Goal: Transaction & Acquisition: Purchase product/service

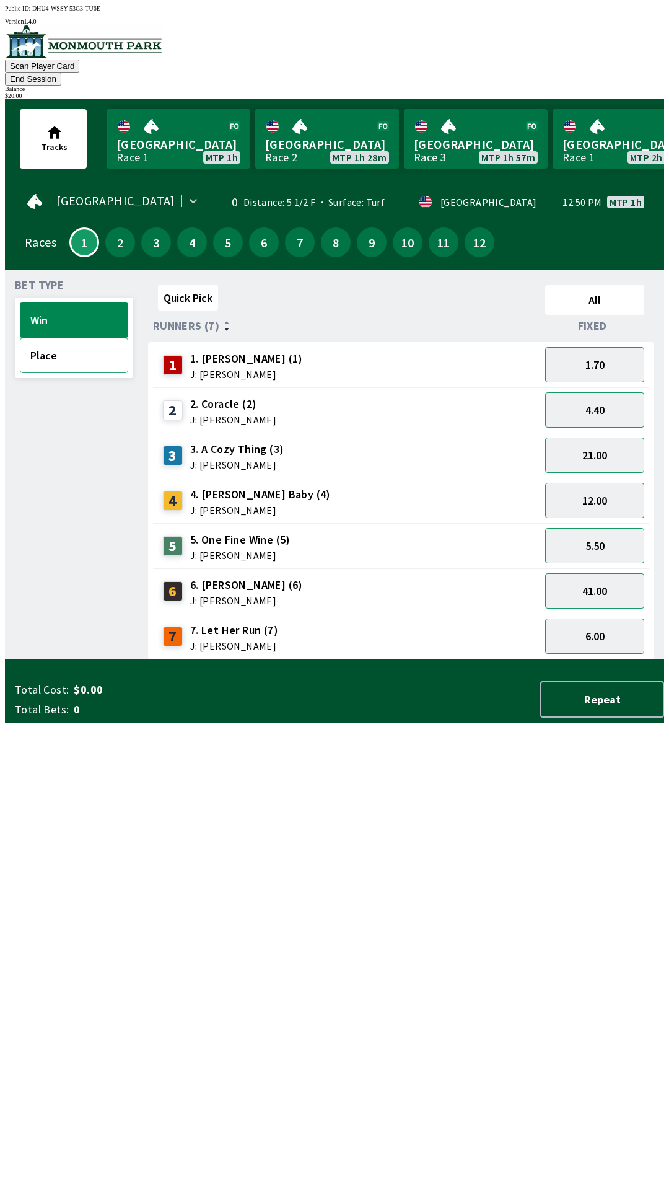
click at [37, 338] on button "Place" at bounding box center [74, 355] width 108 height 35
click at [596, 351] on button "1.12" at bounding box center [594, 364] width 99 height 35
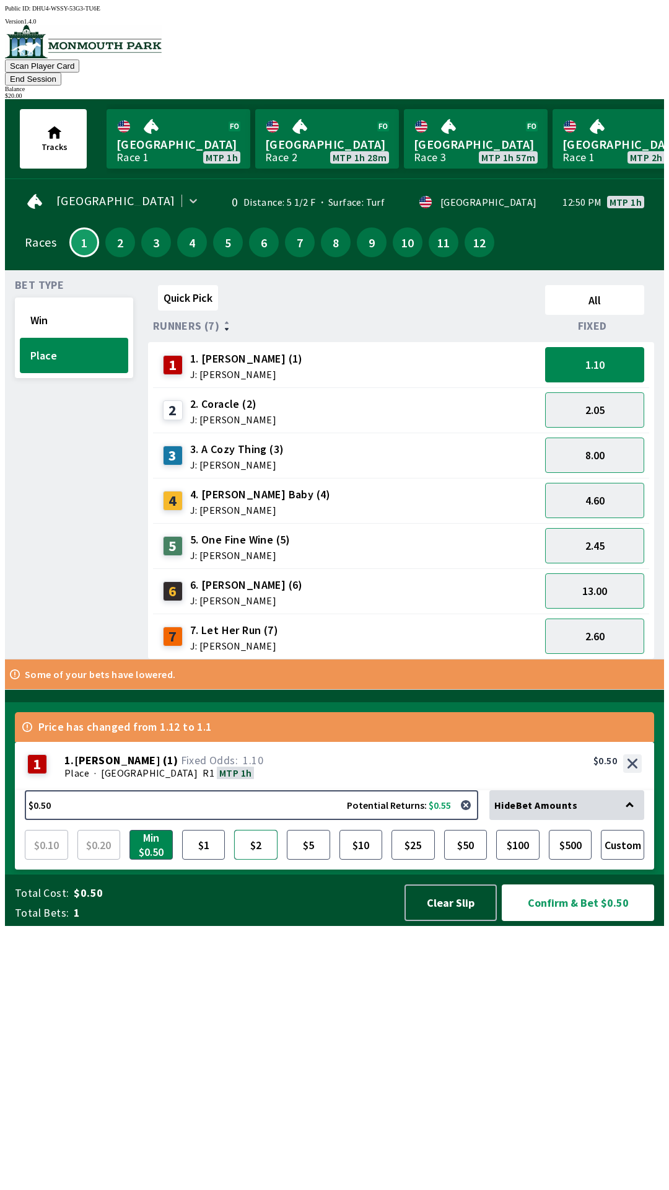
click at [260, 860] on button "$2" at bounding box center [255, 845] width 43 height 30
click at [631, 820] on div "Hide Bet Amounts" at bounding box center [567, 805] width 155 height 30
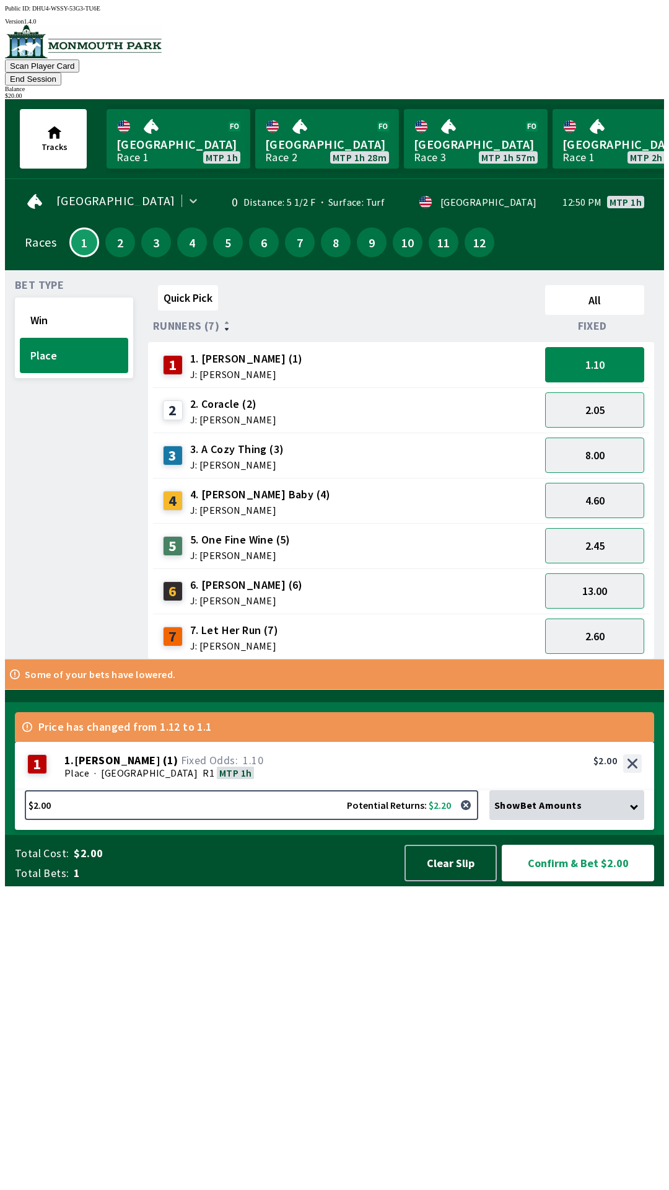
click at [631, 820] on div "Show Bet Amounts" at bounding box center [567, 805] width 155 height 30
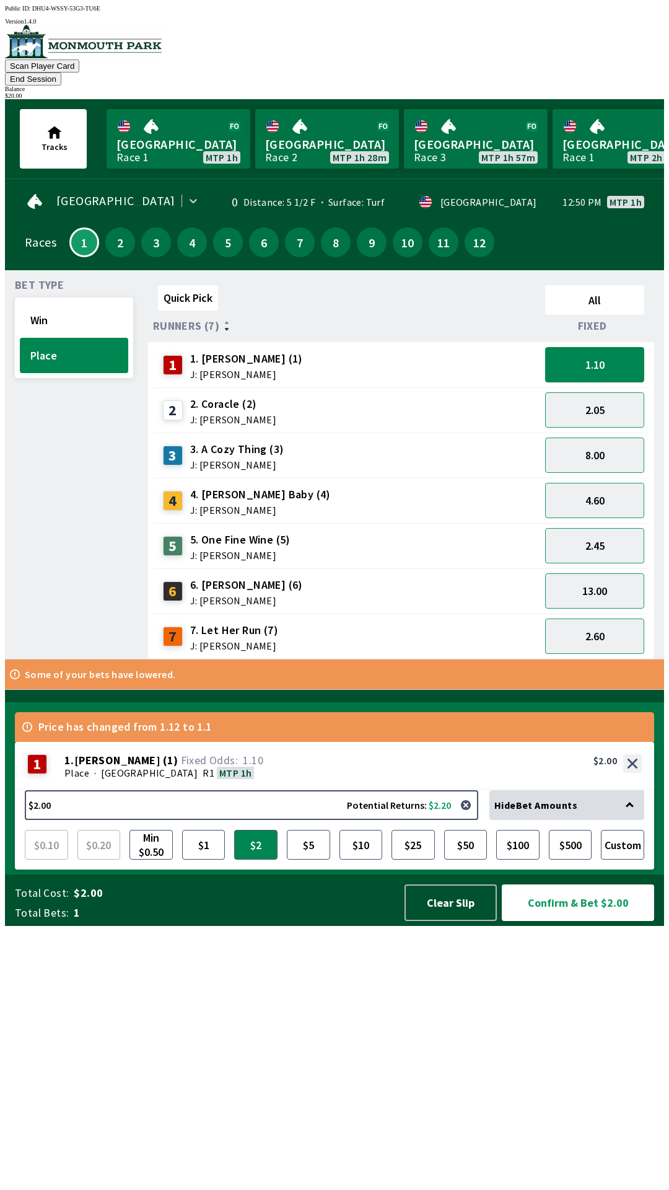
click at [69, 926] on div "Total Cost: $2.00 Total Bets: 1 Clear Slip Confirm & Bet $2.00" at bounding box center [339, 899] width 649 height 51
click at [574, 921] on button "Confirm & Bet $2.00" at bounding box center [578, 902] width 152 height 37
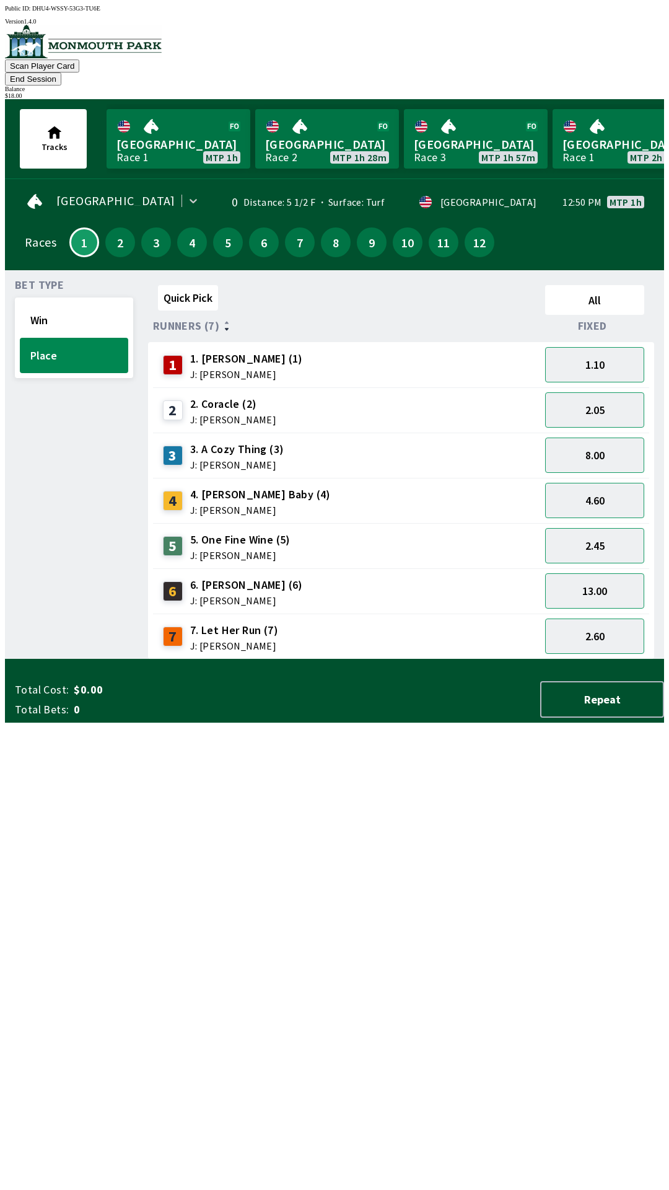
click at [324, 659] on div "Quick Pick All Runners (7) Fixed 1 1. [PERSON_NAME] (1) J: [PERSON_NAME] 1.10 2…" at bounding box center [406, 469] width 516 height 379
click at [51, 302] on button "Win" at bounding box center [74, 319] width 108 height 35
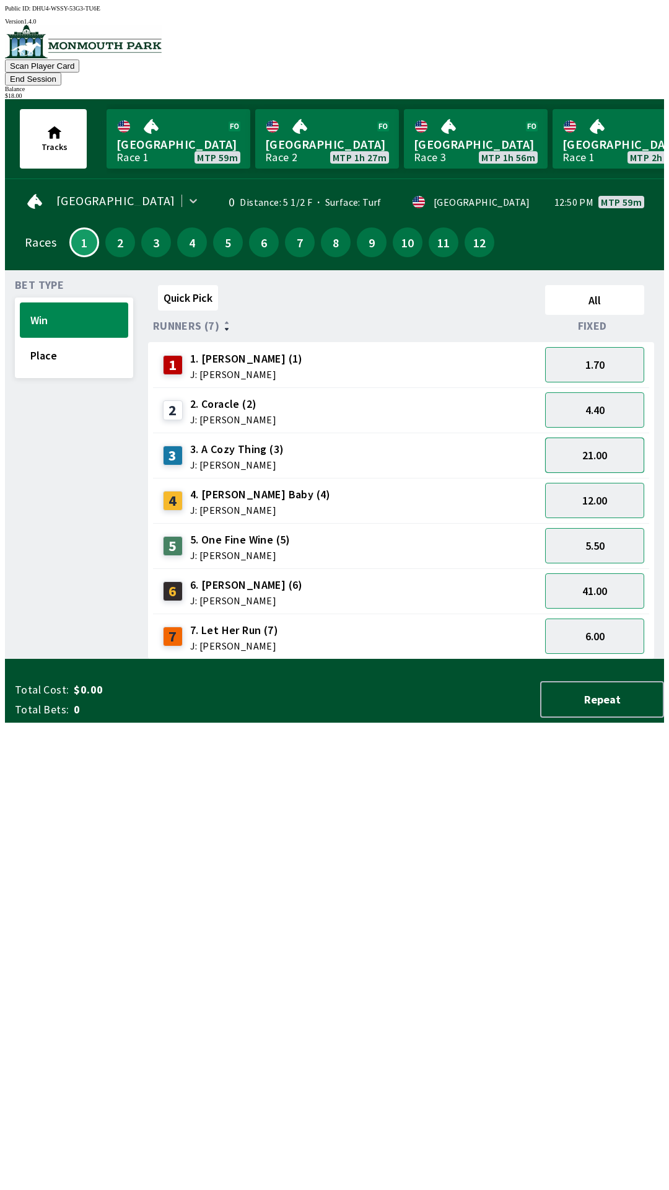
click at [583, 438] on button "21.00" at bounding box center [594, 455] width 99 height 35
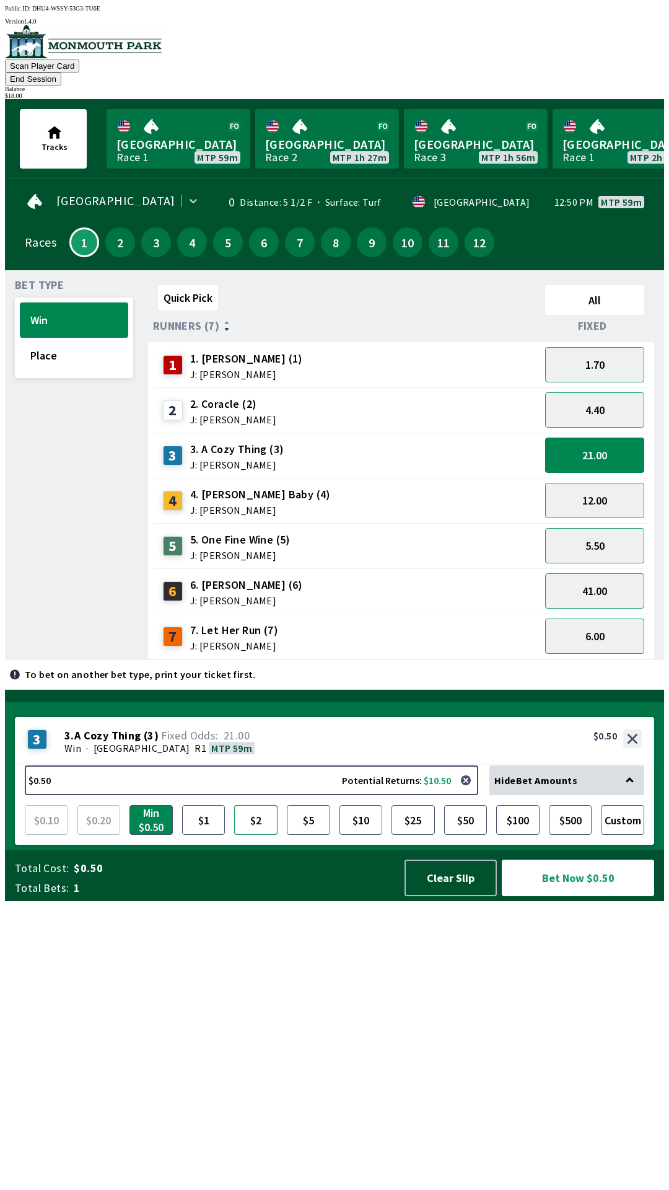
click at [256, 835] on button "$2" at bounding box center [255, 820] width 43 height 30
click at [219, 835] on button "$1" at bounding box center [203, 820] width 43 height 30
click at [256, 835] on button "$2" at bounding box center [255, 820] width 43 height 30
click at [580, 528] on button "5.50" at bounding box center [594, 545] width 99 height 35
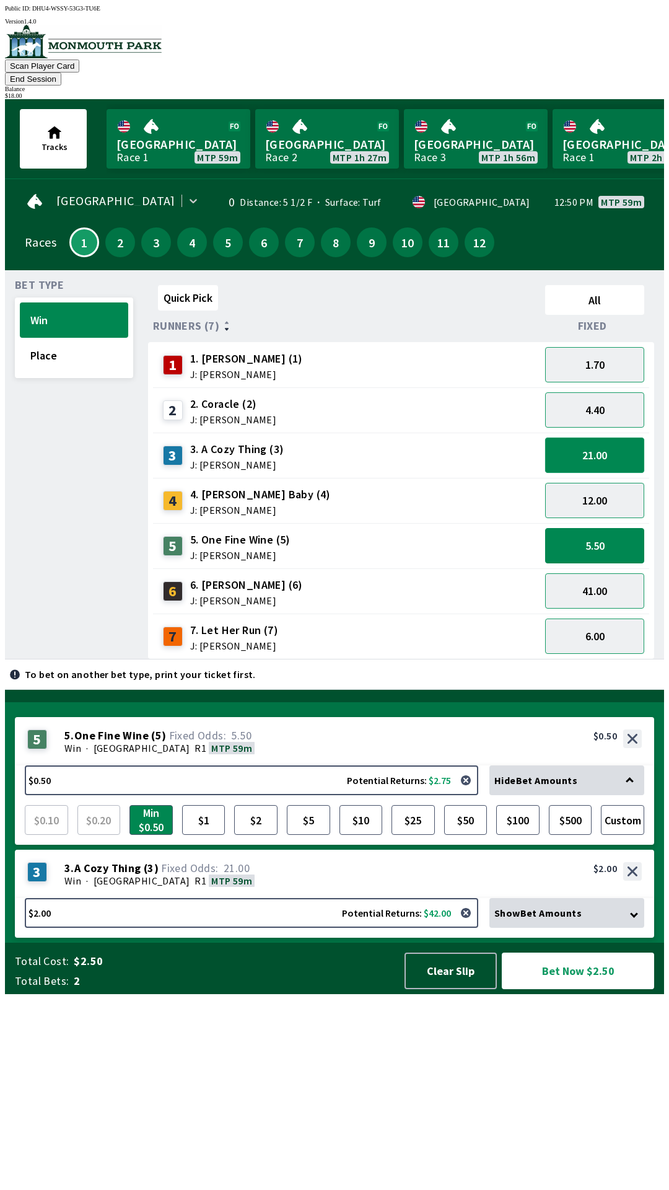
click at [588, 438] on button "21.00" at bounding box center [594, 455] width 99 height 35
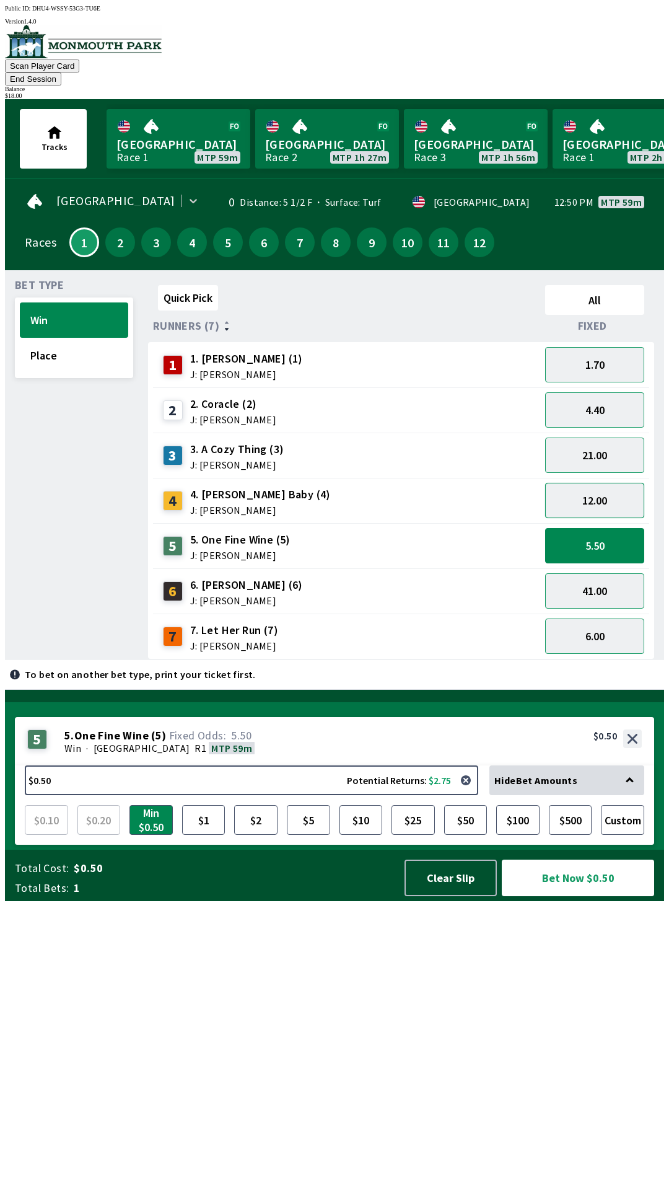
click at [594, 491] on button "12.00" at bounding box center [594, 500] width 99 height 35
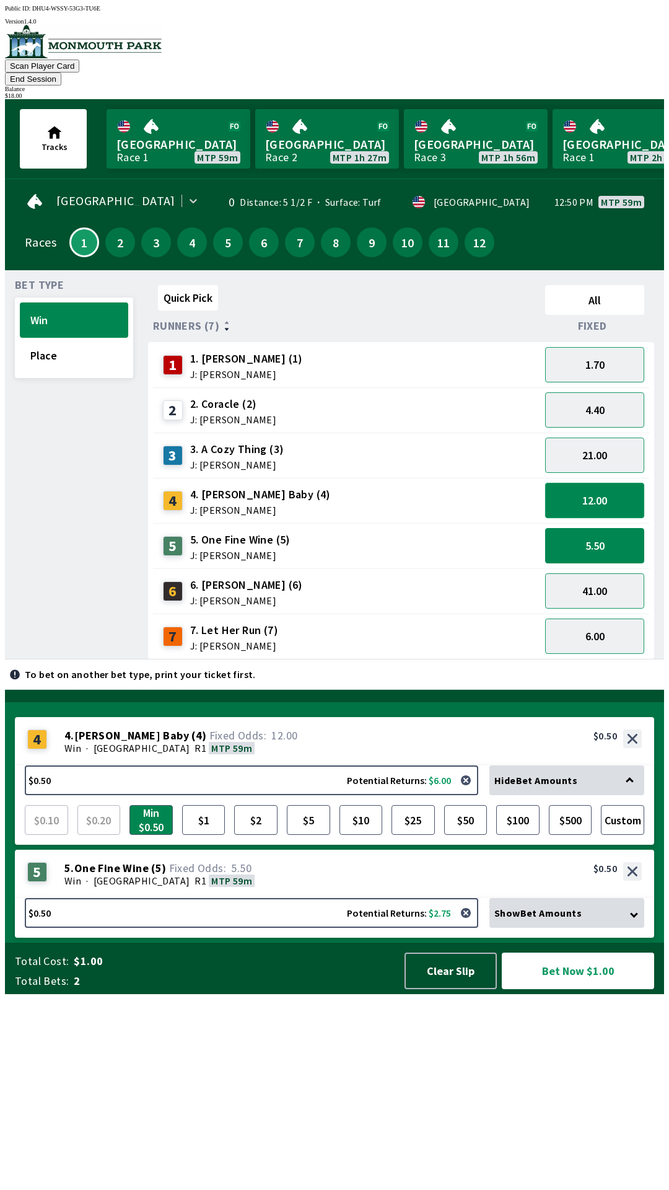
click at [587, 483] on button "12.00" at bounding box center [594, 500] width 99 height 35
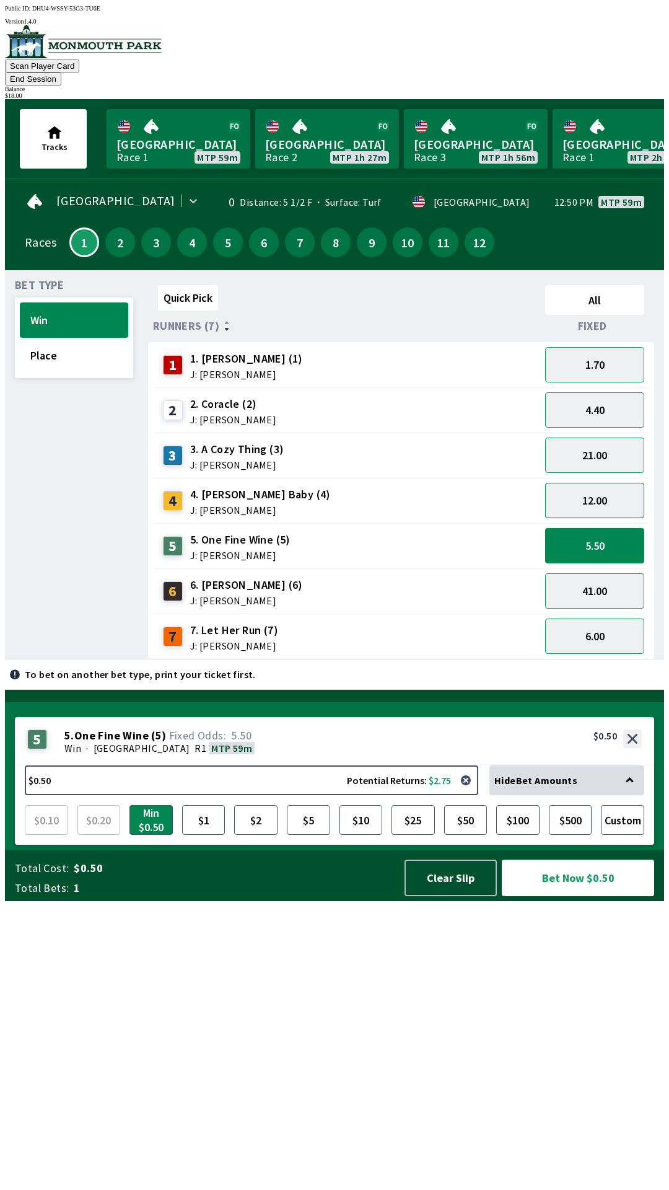
click at [579, 486] on button "12.00" at bounding box center [594, 500] width 99 height 35
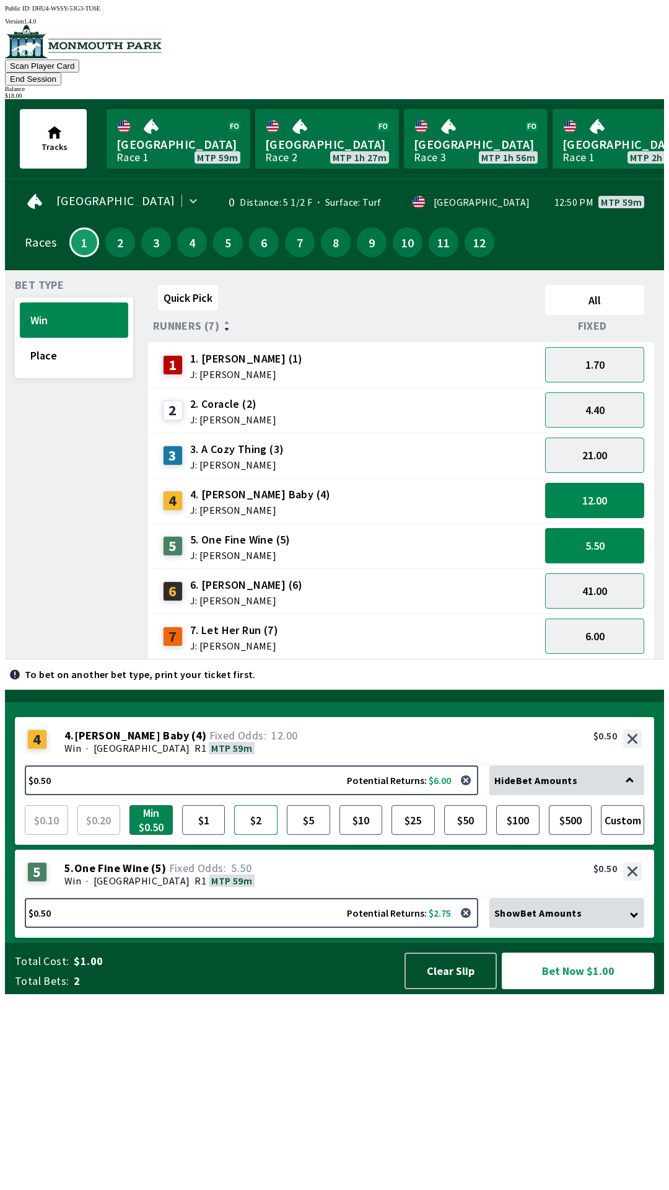
click at [255, 835] on button "$2" at bounding box center [255, 820] width 43 height 30
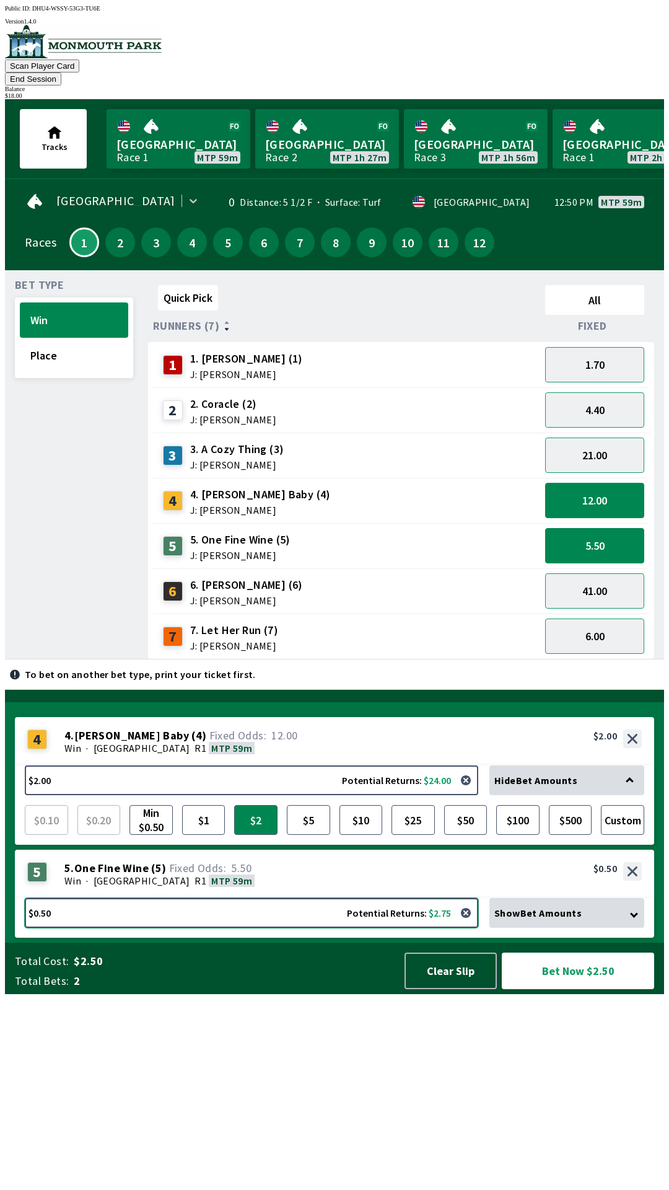
click at [49, 928] on button "$0.50 Potential Returns: $2.75" at bounding box center [252, 913] width 454 height 30
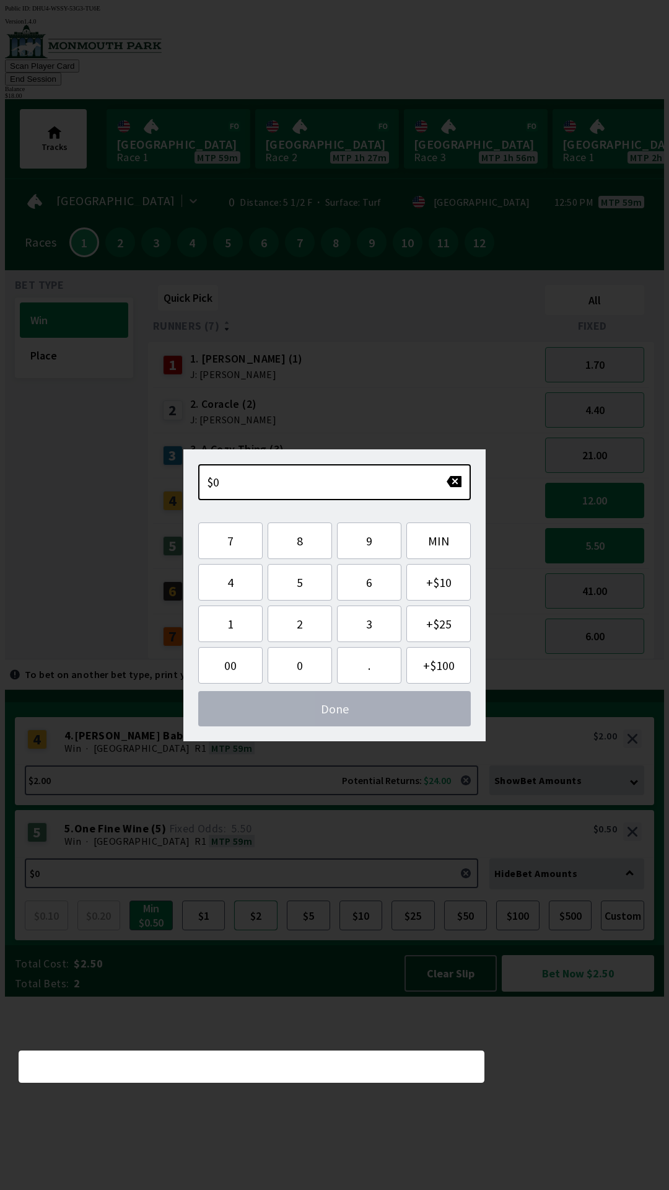
click at [256, 930] on button "$2" at bounding box center [255, 915] width 43 height 30
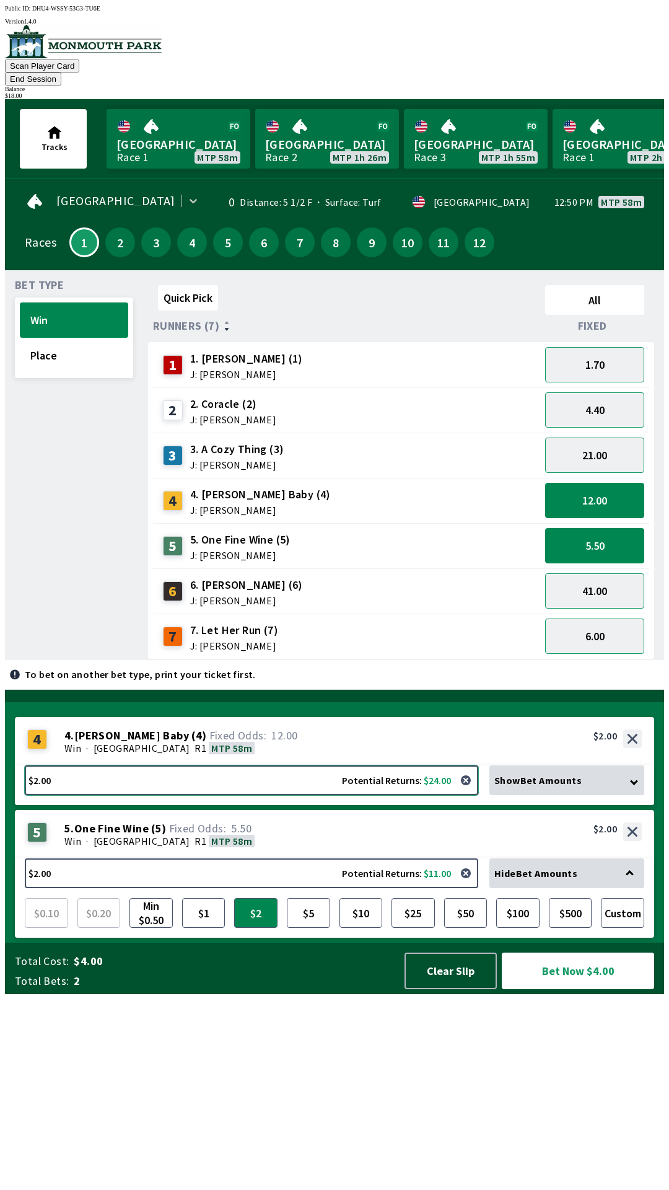
click at [225, 795] on button "$2.00 Potential Returns: $24.00" at bounding box center [252, 780] width 454 height 30
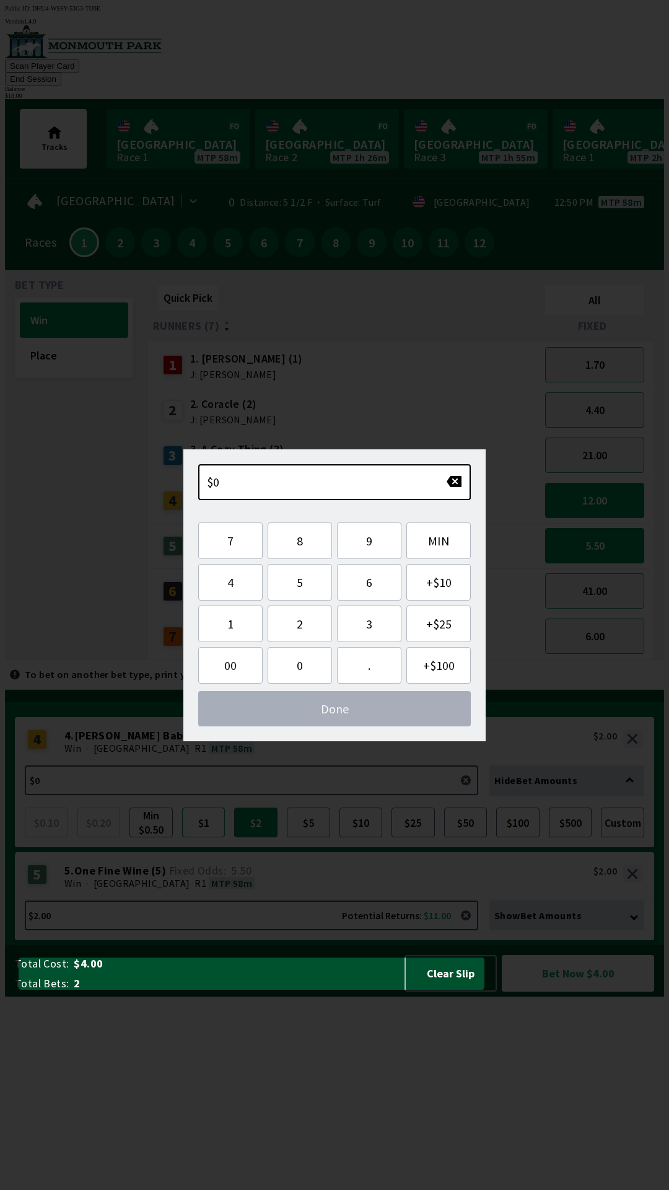
click at [212, 837] on button "$1" at bounding box center [203, 822] width 43 height 30
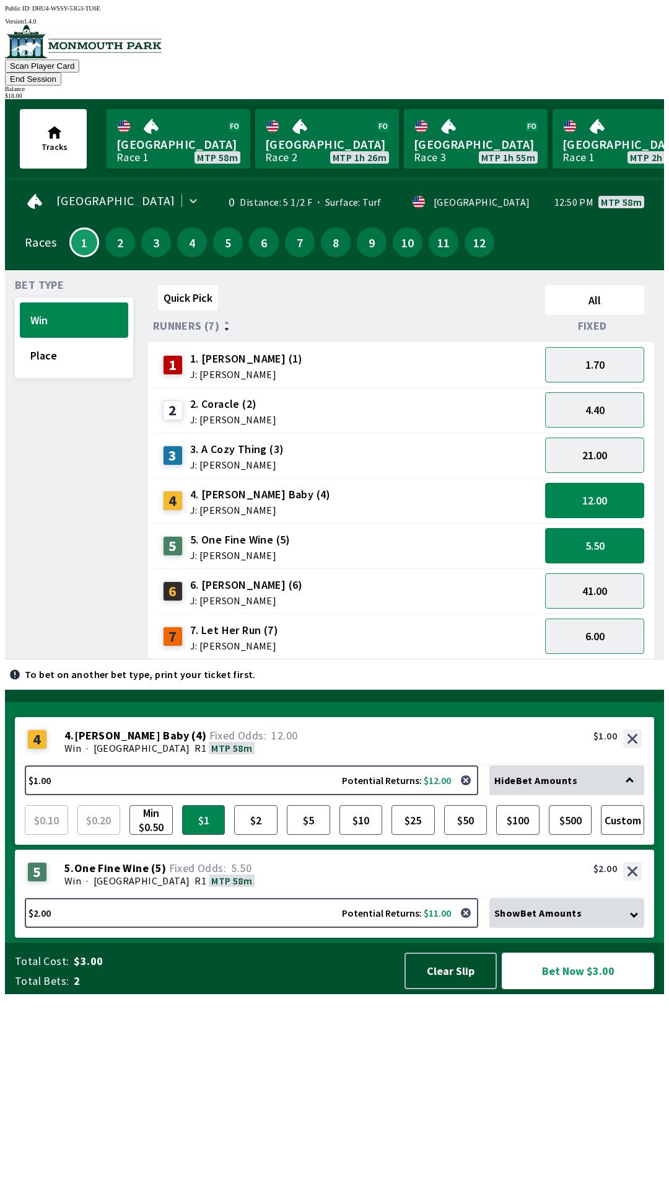
click at [588, 989] on button "Bet Now $3.00" at bounding box center [578, 970] width 152 height 37
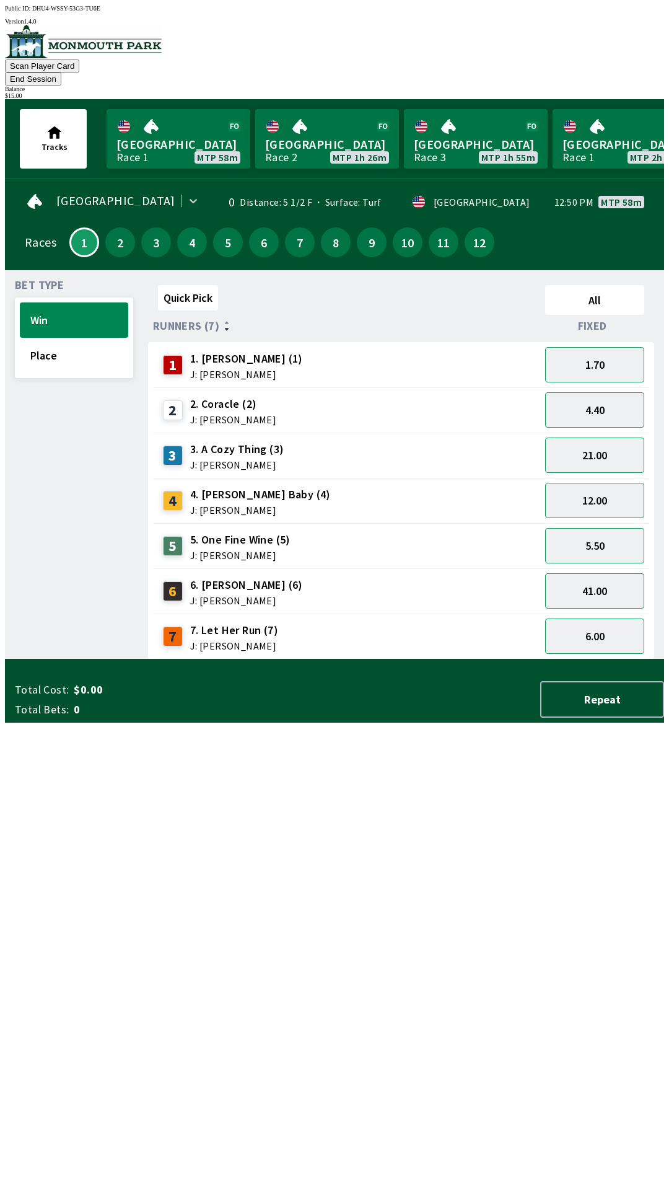
click at [61, 73] on button "End Session" at bounding box center [33, 79] width 56 height 13
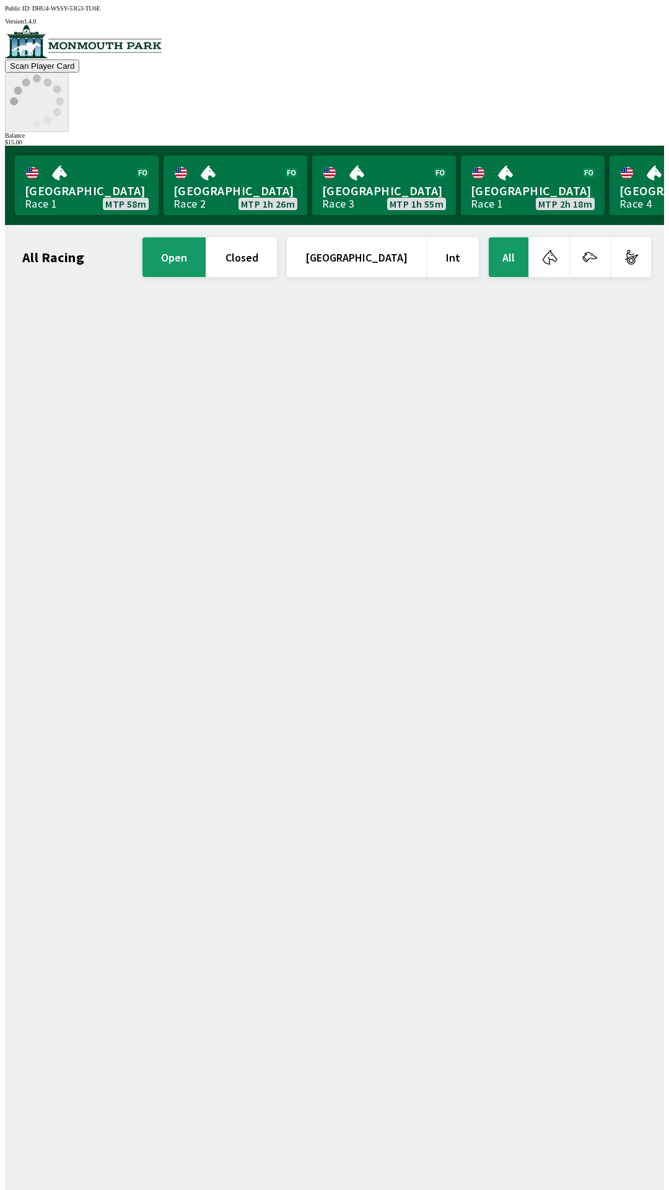
click at [64, 74] on icon at bounding box center [37, 101] width 54 height 54
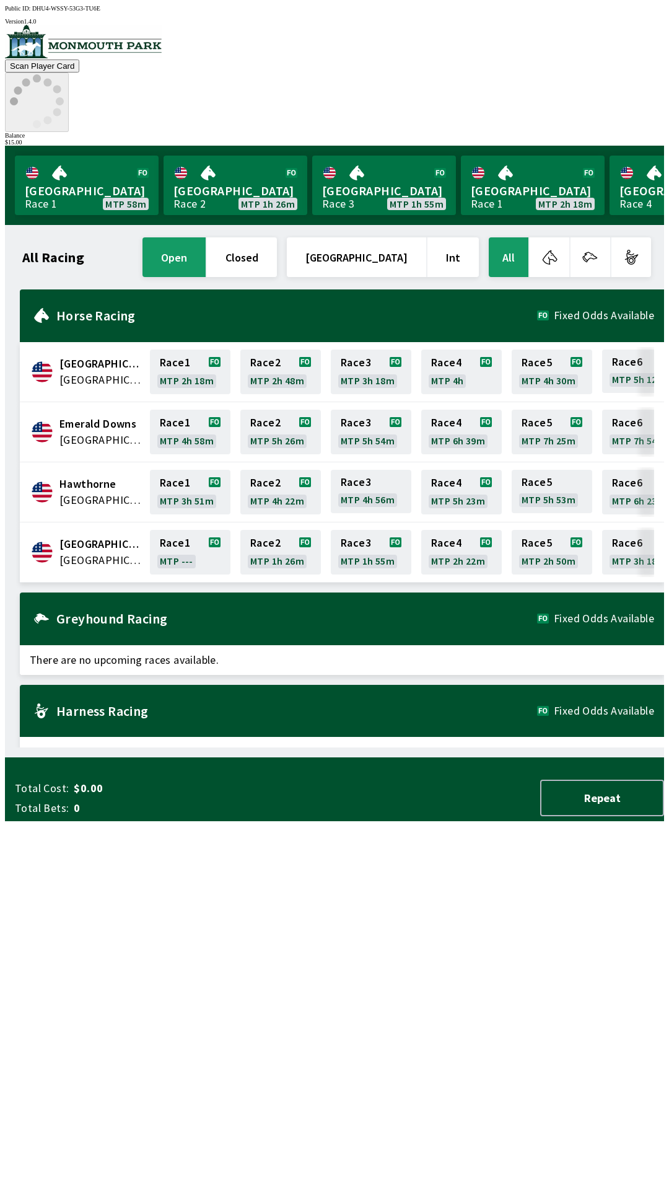
click at [64, 74] on icon at bounding box center [37, 101] width 54 height 54
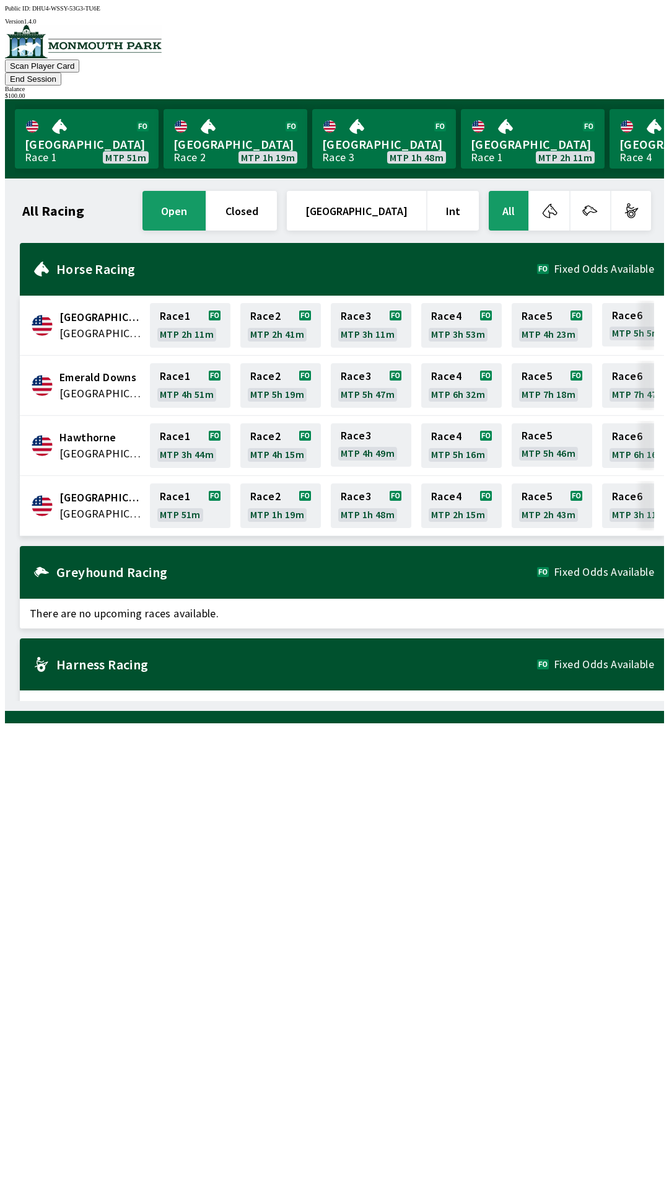
click at [609, 92] on div "$ 100.00" at bounding box center [334, 95] width 659 height 7
click at [61, 73] on button "End Session" at bounding box center [33, 79] width 56 height 13
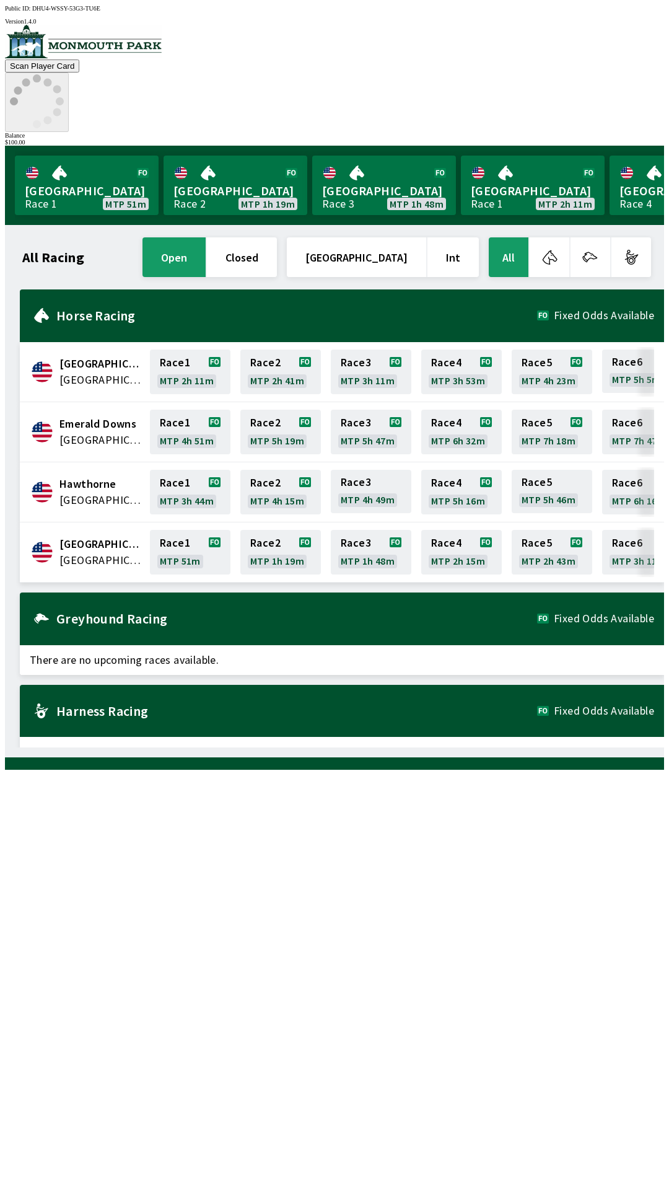
click at [64, 74] on icon at bounding box center [37, 101] width 54 height 54
click at [610, 747] on div "All Racing open closed [GEOGRAPHIC_DATA] Int All [GEOGRAPHIC_DATA] [GEOGRAPHIC_…" at bounding box center [339, 491] width 649 height 512
click at [592, 747] on div "All Racing open closed [GEOGRAPHIC_DATA] Int All [GEOGRAPHIC_DATA] [GEOGRAPHIC_…" at bounding box center [339, 491] width 649 height 512
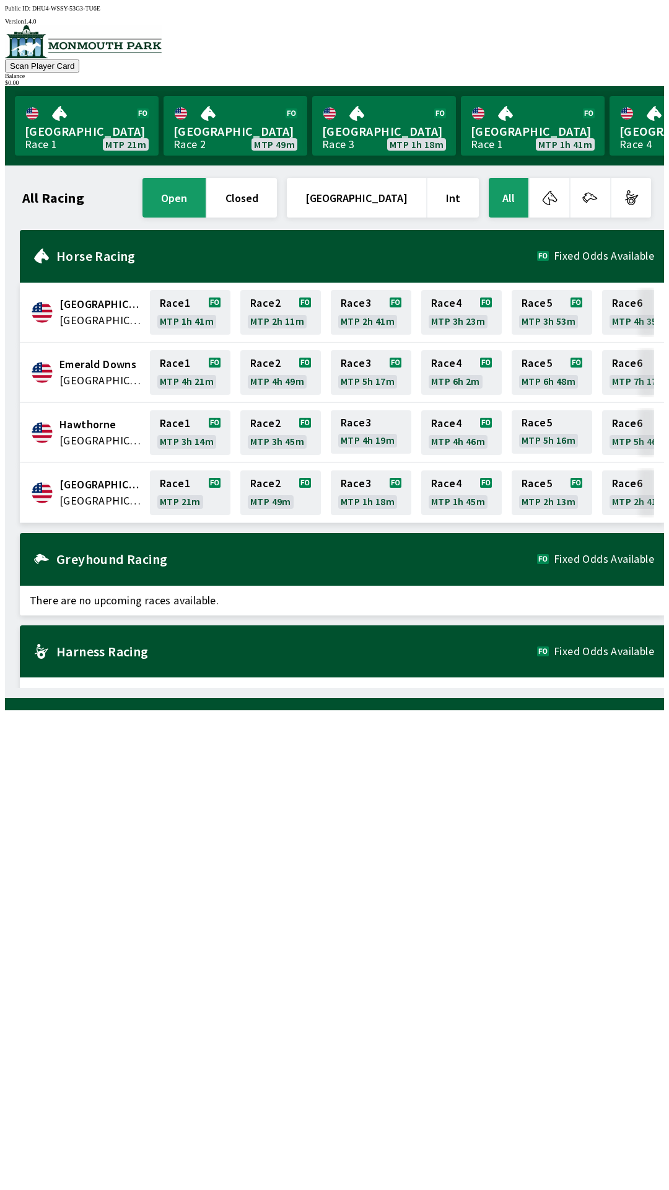
click at [79, 59] on div at bounding box center [334, 42] width 659 height 35
click at [87, 118] on link "[GEOGRAPHIC_DATA] Race 1 MTP 21m" at bounding box center [87, 125] width 144 height 59
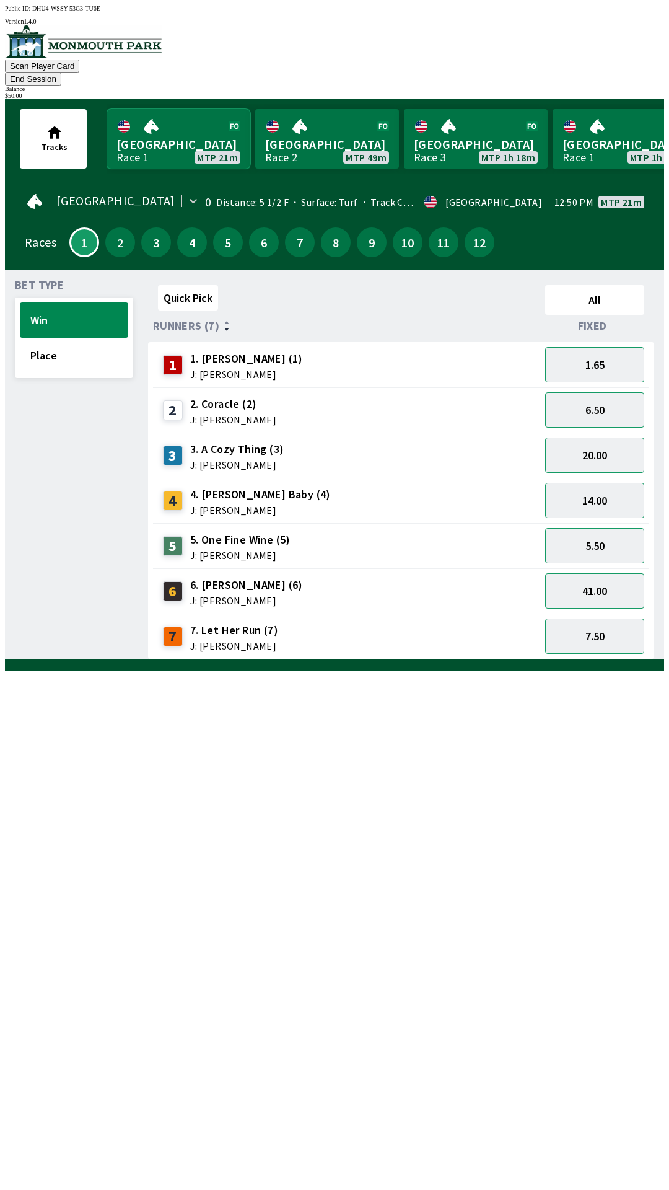
click at [172, 128] on link "[GEOGRAPHIC_DATA] Race 1 MTP 21m" at bounding box center [179, 138] width 144 height 59
click at [61, 73] on button "End Session" at bounding box center [33, 79] width 56 height 13
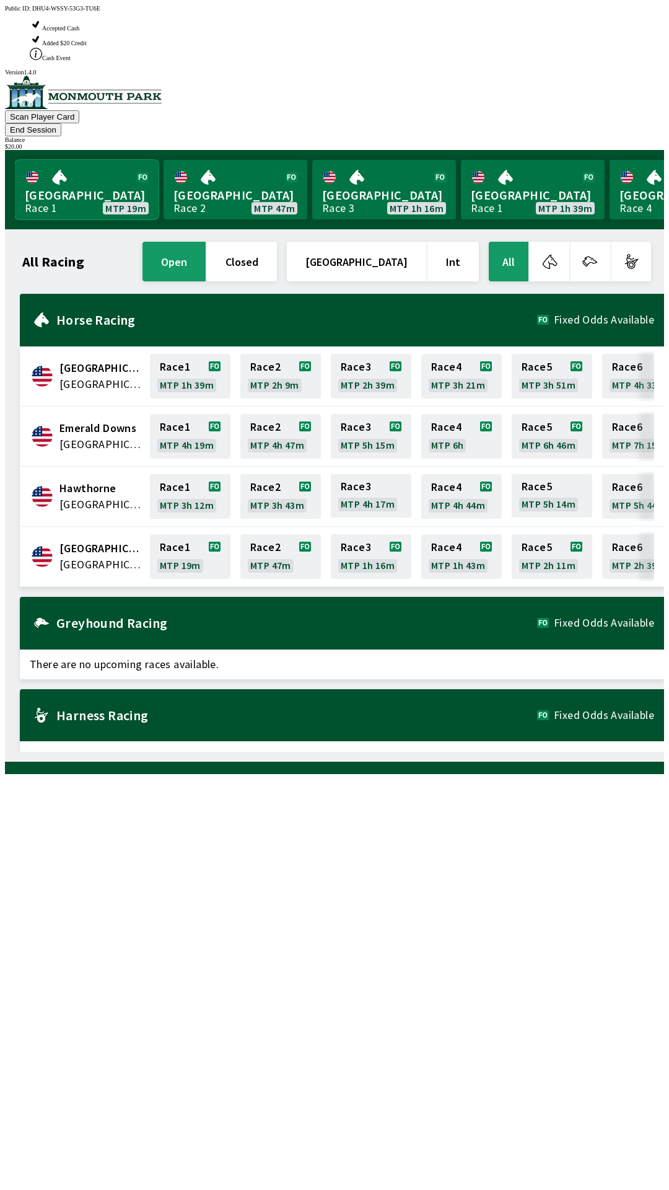
click at [70, 160] on link "[GEOGRAPHIC_DATA] Race 1 MTP 19m" at bounding box center [87, 189] width 144 height 59
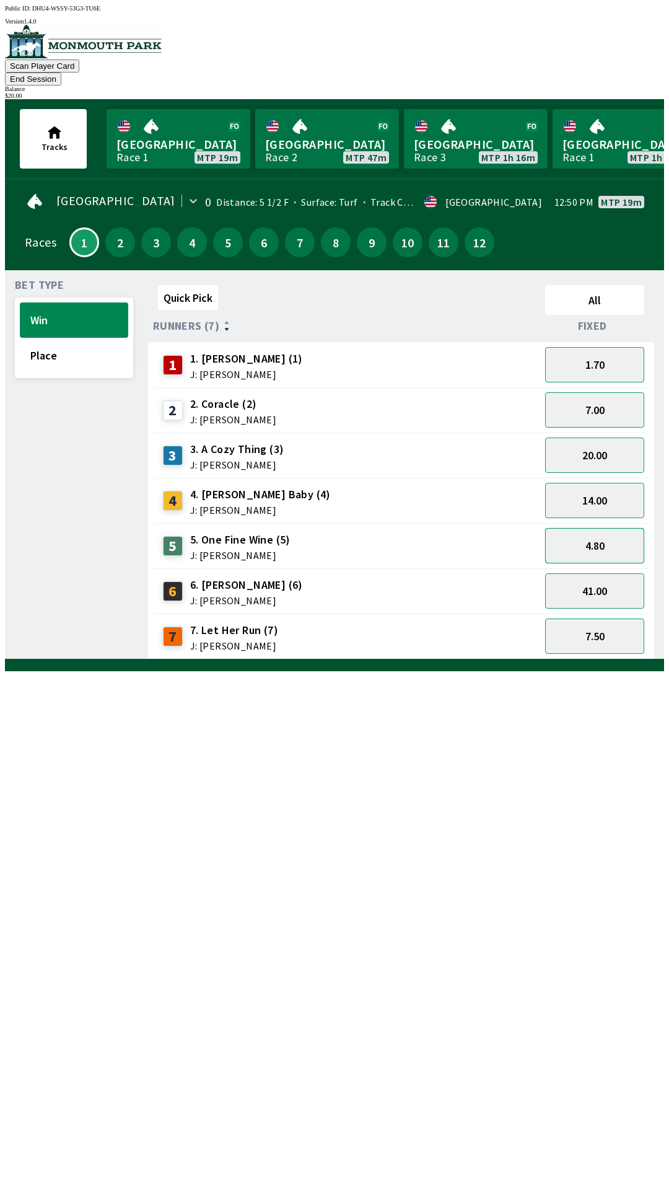
click at [618, 528] on button "4.80" at bounding box center [594, 545] width 99 height 35
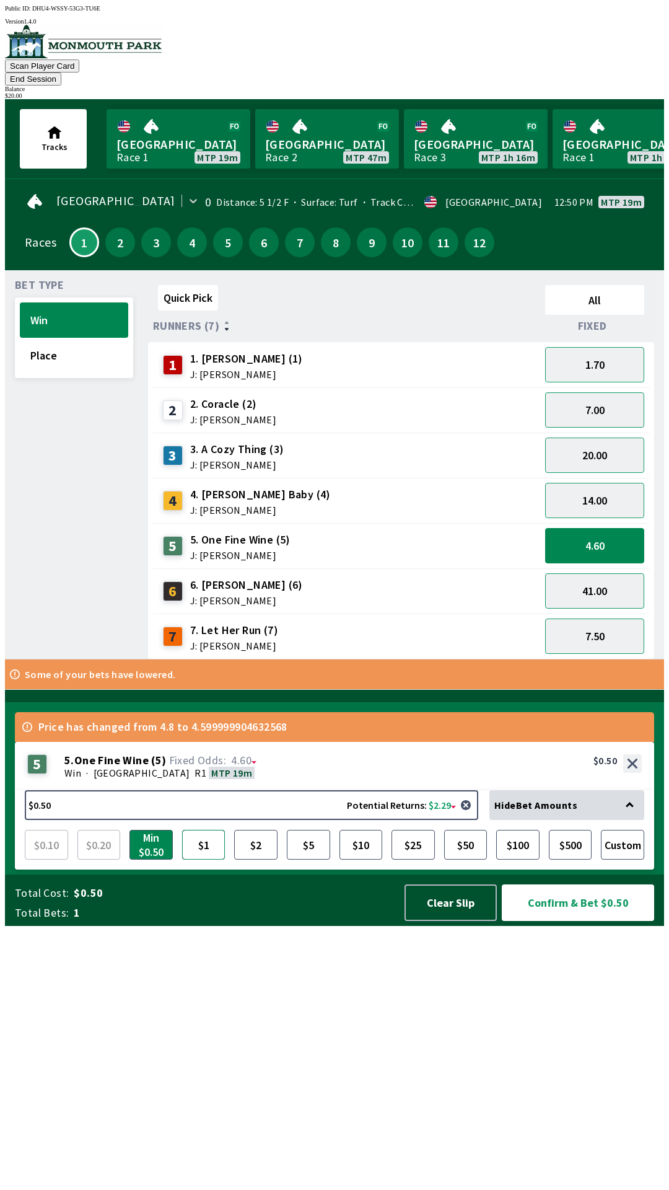
click at [187, 860] on button "$1" at bounding box center [203, 845] width 43 height 30
click at [310, 860] on button "$5" at bounding box center [308, 845] width 43 height 30
click at [547, 921] on button "Confirm & Bet $5.00" at bounding box center [578, 902] width 152 height 37
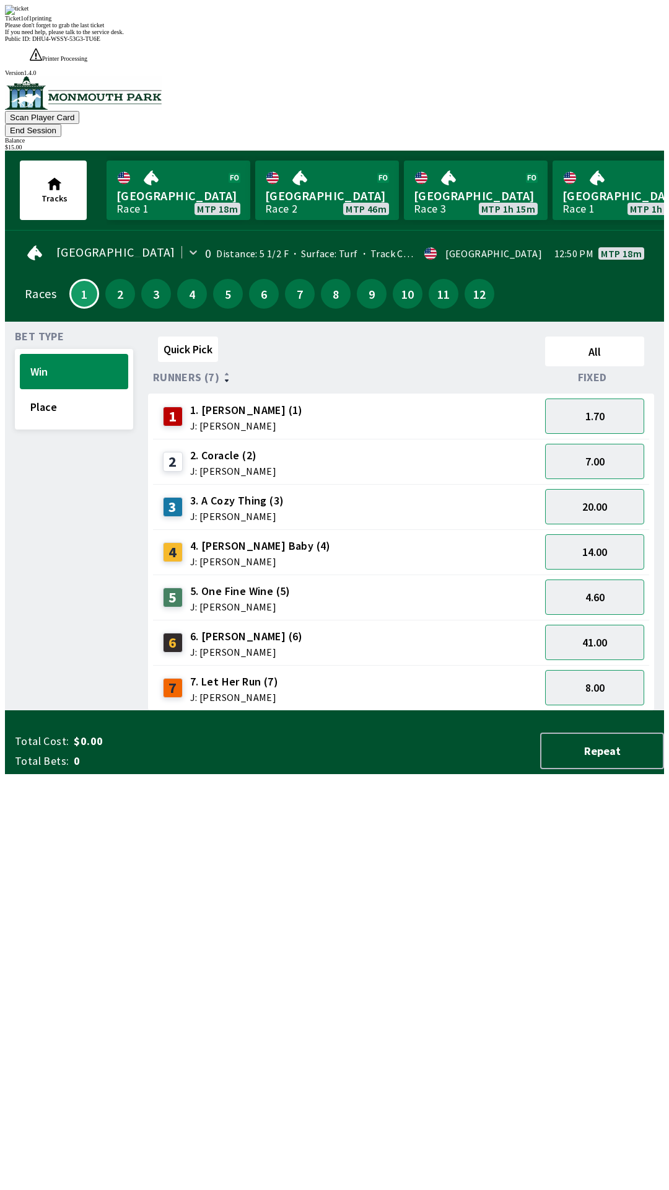
click at [527, 76] on div "Scan Player Card End Session Balance $ 15.00" at bounding box center [334, 113] width 659 height 74
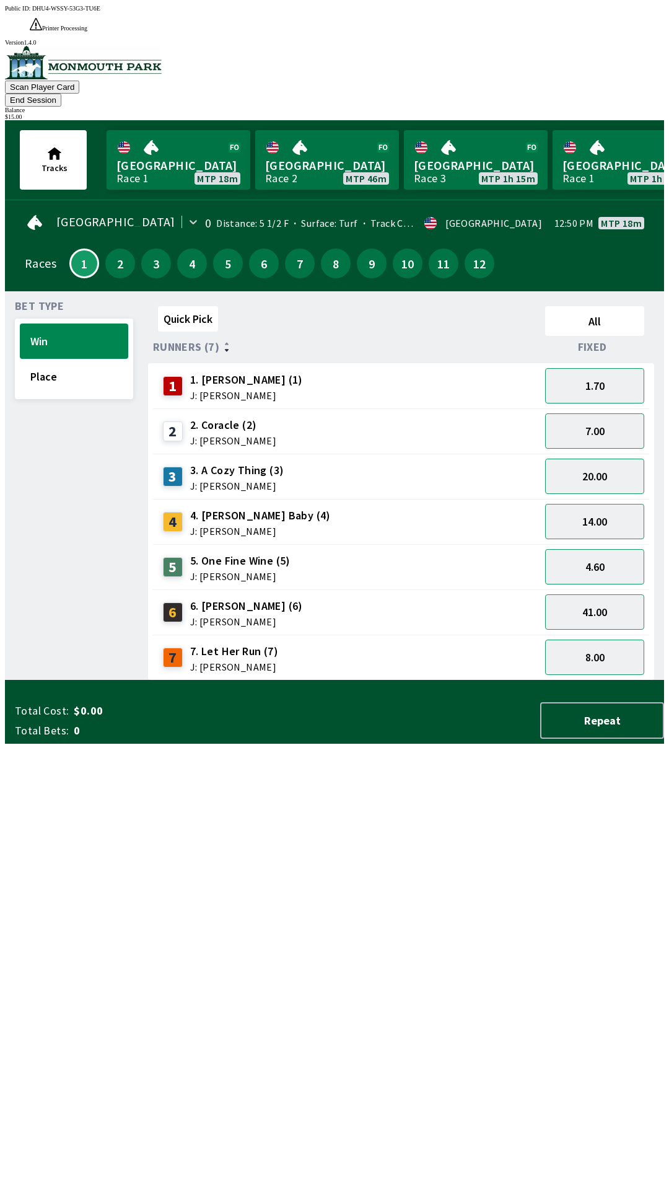
click at [616, 113] on div "$ 15.00" at bounding box center [334, 116] width 659 height 7
click at [61, 94] on button "End Session" at bounding box center [33, 100] width 56 height 13
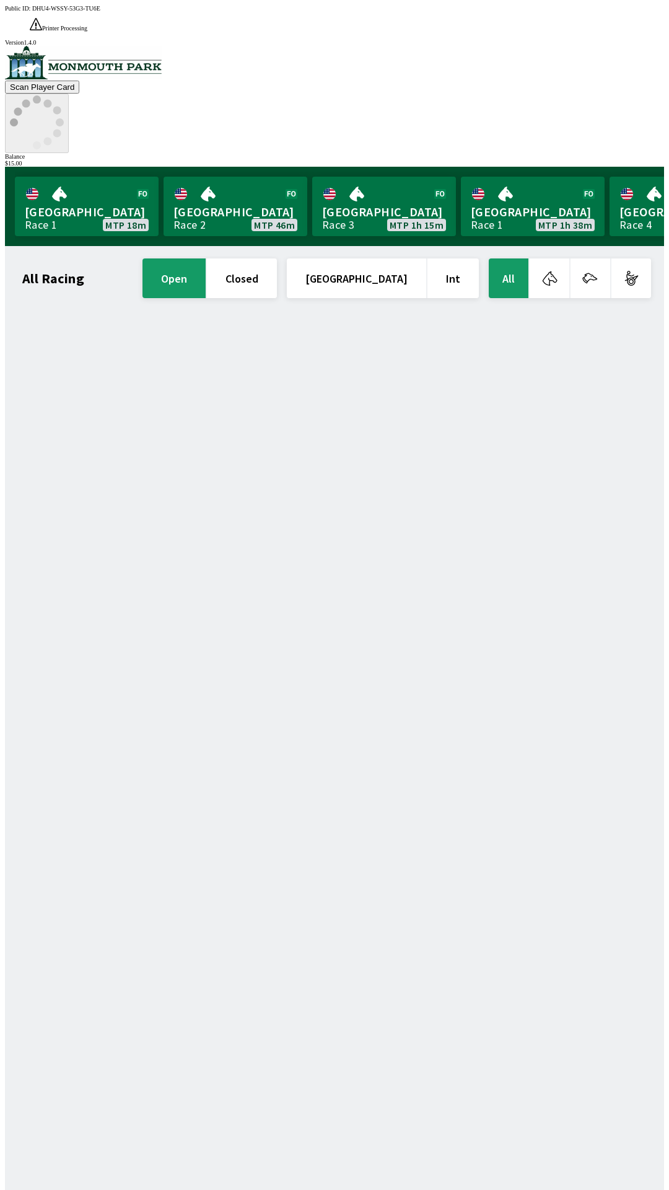
click at [64, 95] on icon at bounding box center [37, 122] width 54 height 54
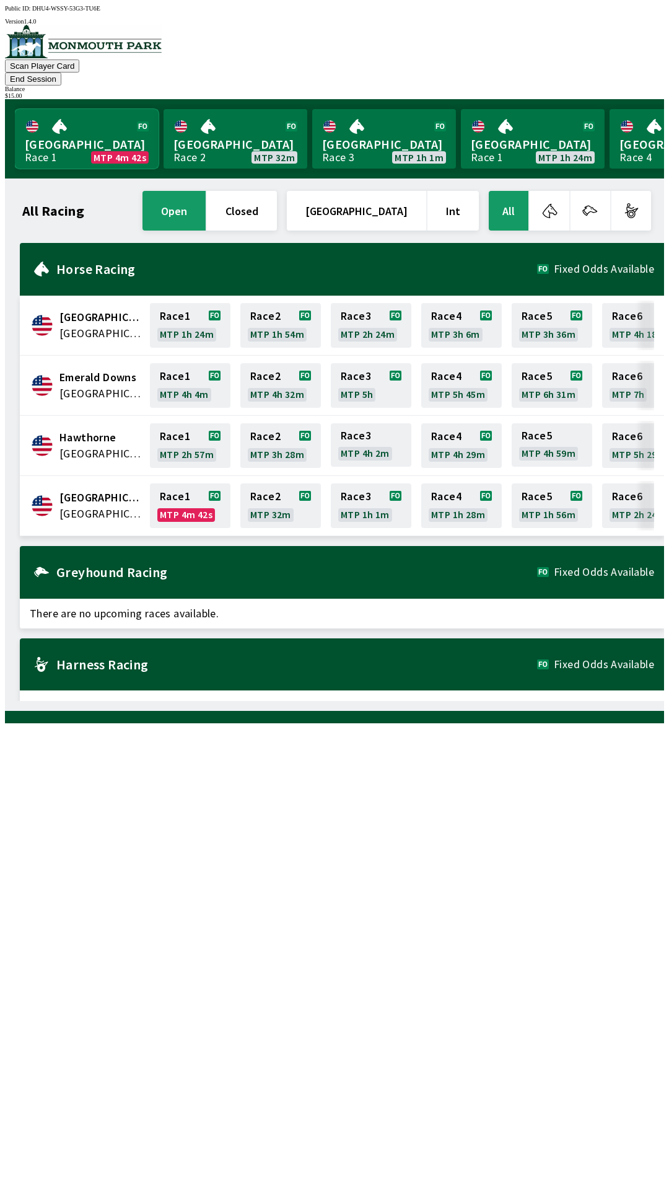
click at [59, 115] on link "Monmouth Park Race 1 MTP 4m 42s" at bounding box center [87, 138] width 144 height 59
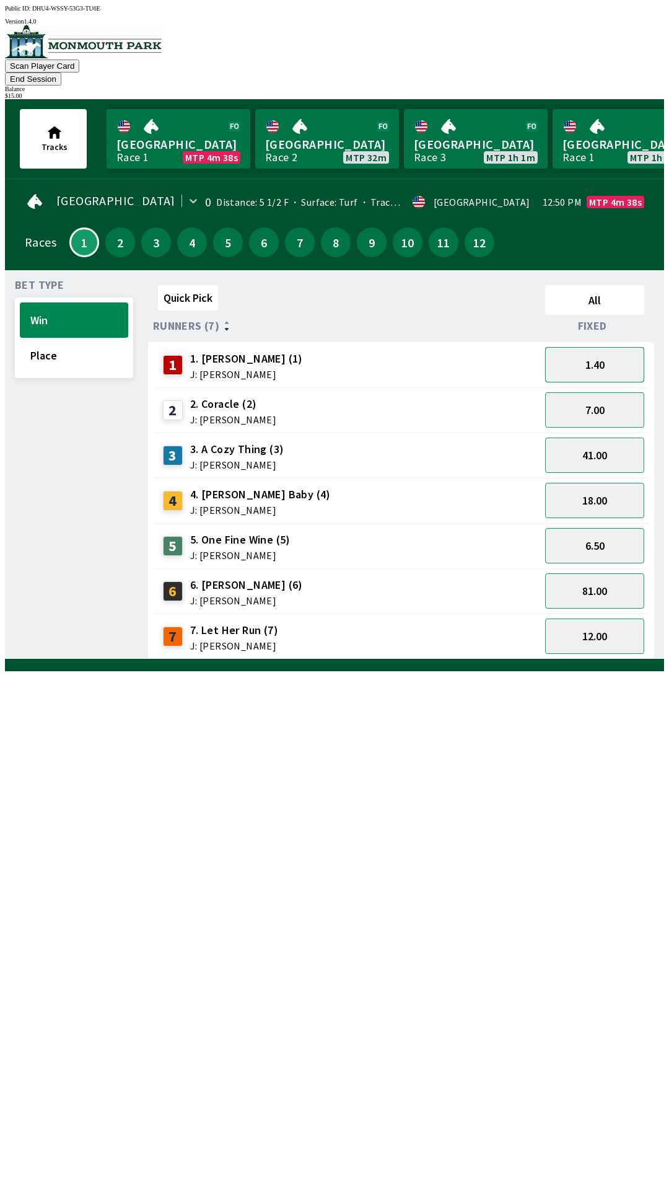
click at [576, 347] on button "1.40" at bounding box center [594, 364] width 99 height 35
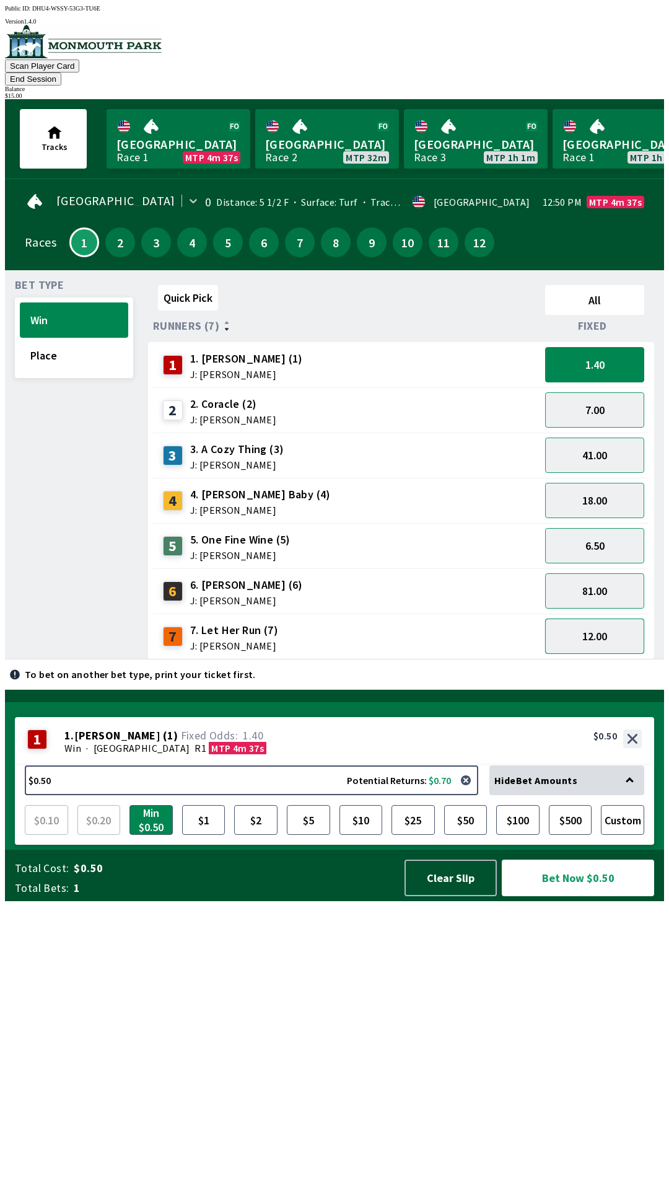
click at [579, 626] on button "12.00" at bounding box center [594, 635] width 99 height 35
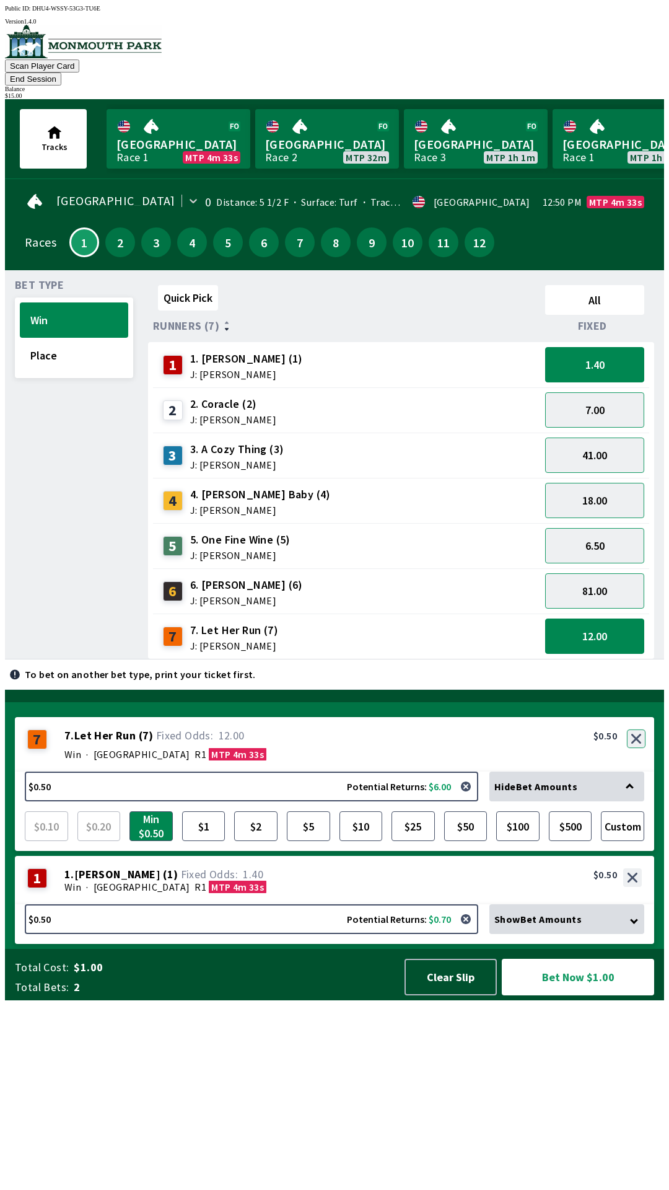
click at [636, 748] on button "button" at bounding box center [636, 738] width 19 height 19
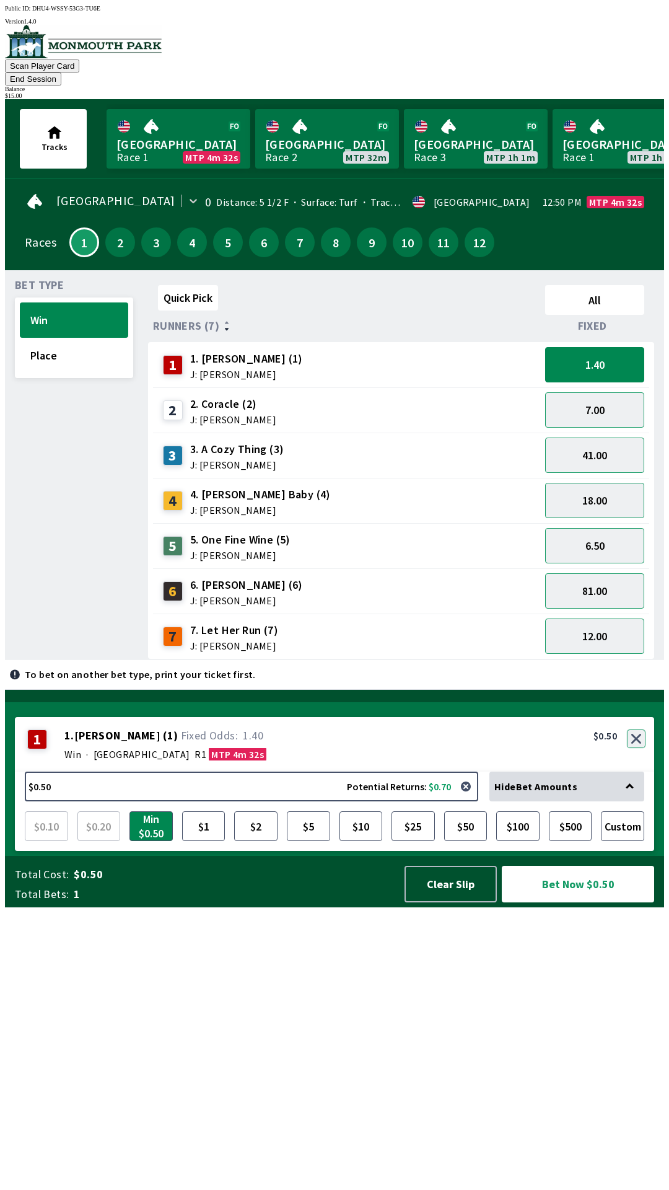
click at [638, 748] on button "button" at bounding box center [636, 738] width 19 height 19
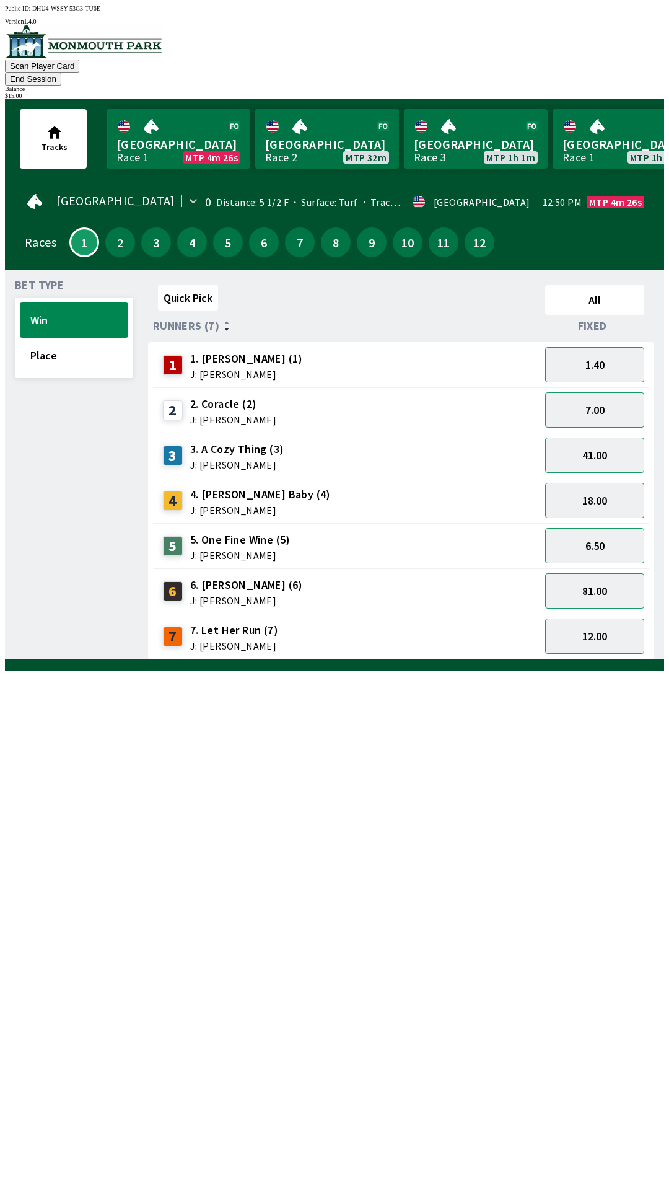
click at [61, 73] on button "End Session" at bounding box center [33, 79] width 56 height 13
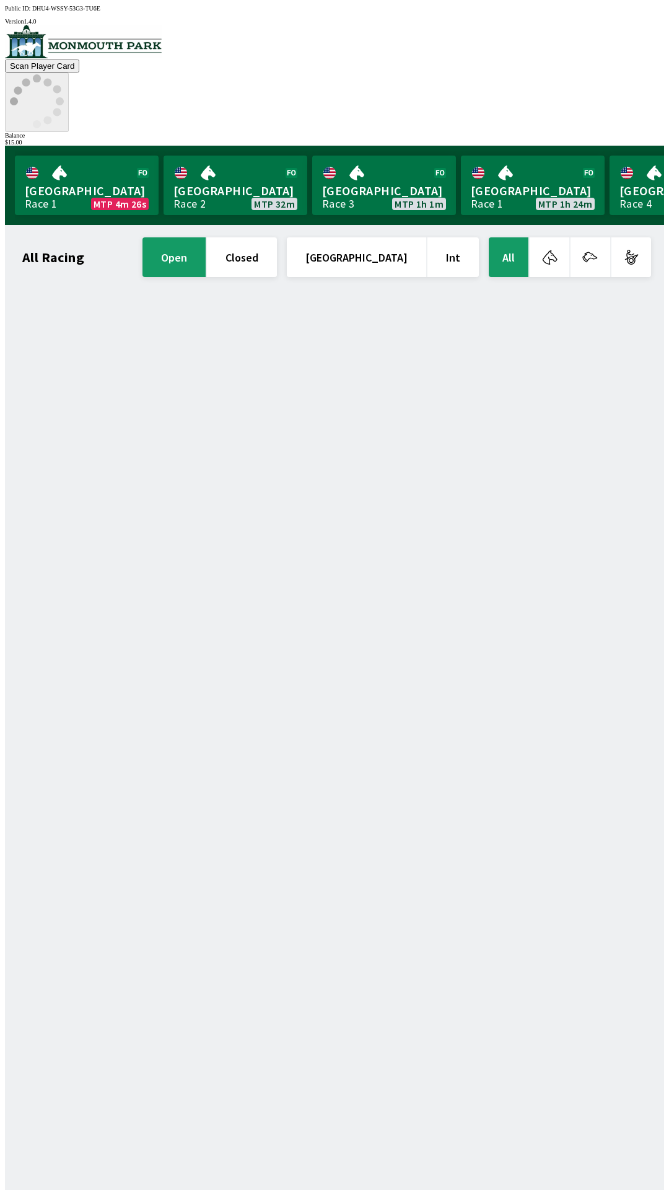
click at [64, 74] on icon at bounding box center [37, 101] width 54 height 54
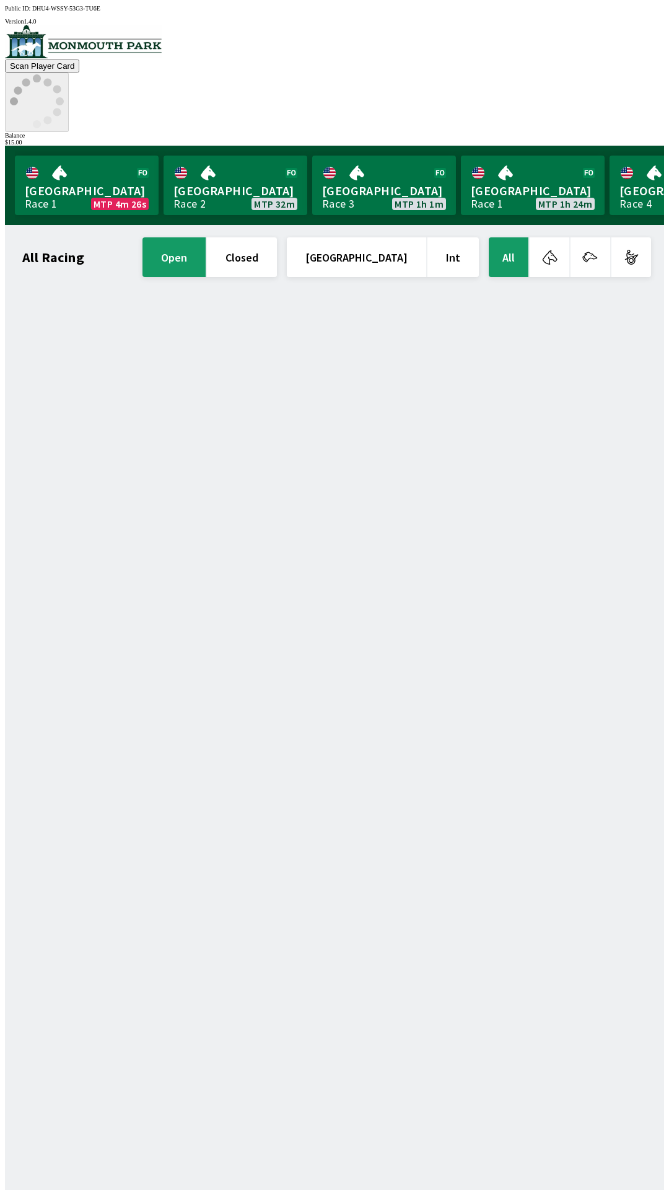
click at [64, 74] on icon at bounding box center [37, 101] width 54 height 54
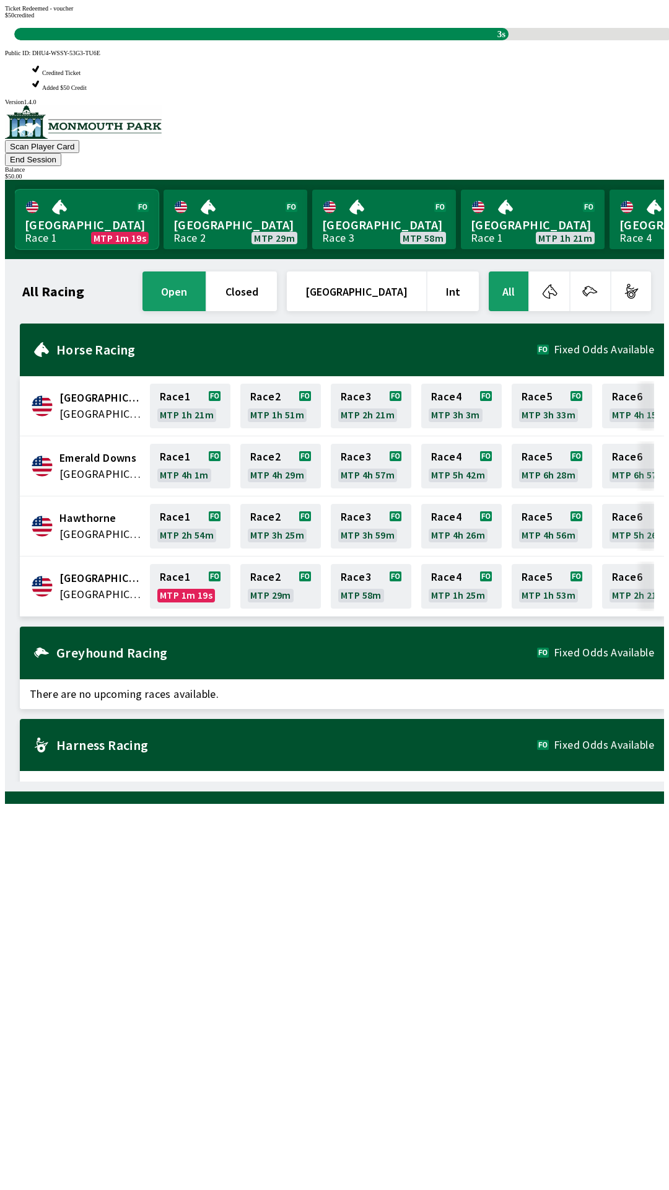
click at [97, 190] on link "Monmouth Park Race 1 MTP 1m 19s" at bounding box center [87, 219] width 144 height 59
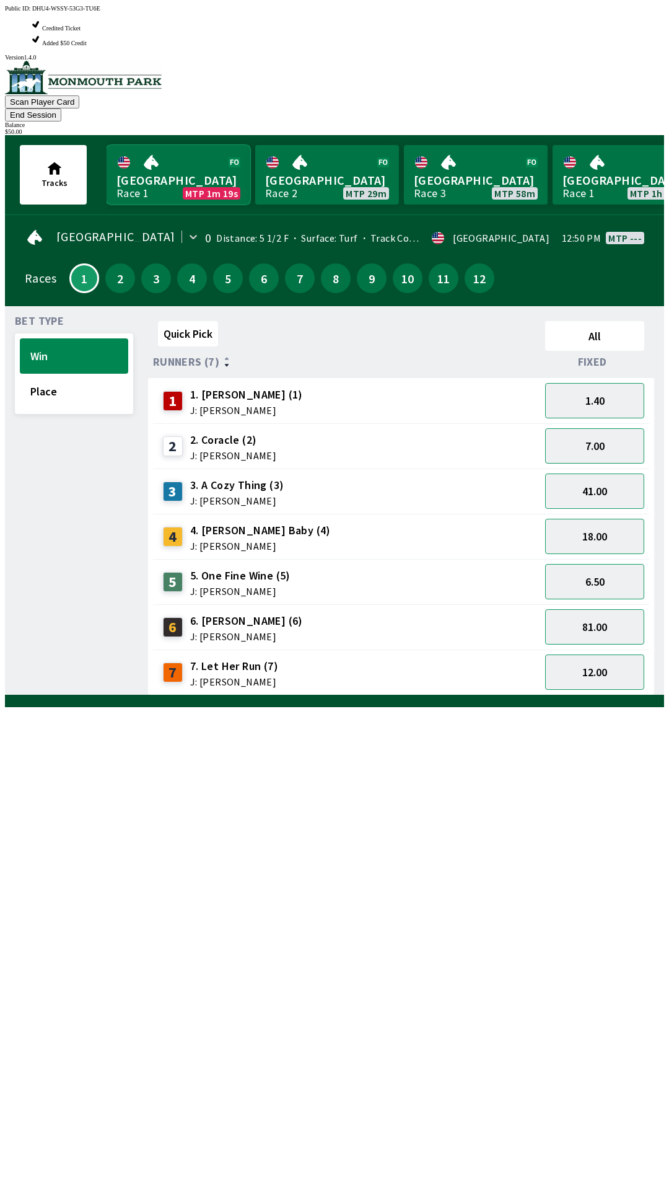
click at [117, 145] on link "Monmouth Park Race 1 MTP 1m 19s" at bounding box center [179, 174] width 144 height 59
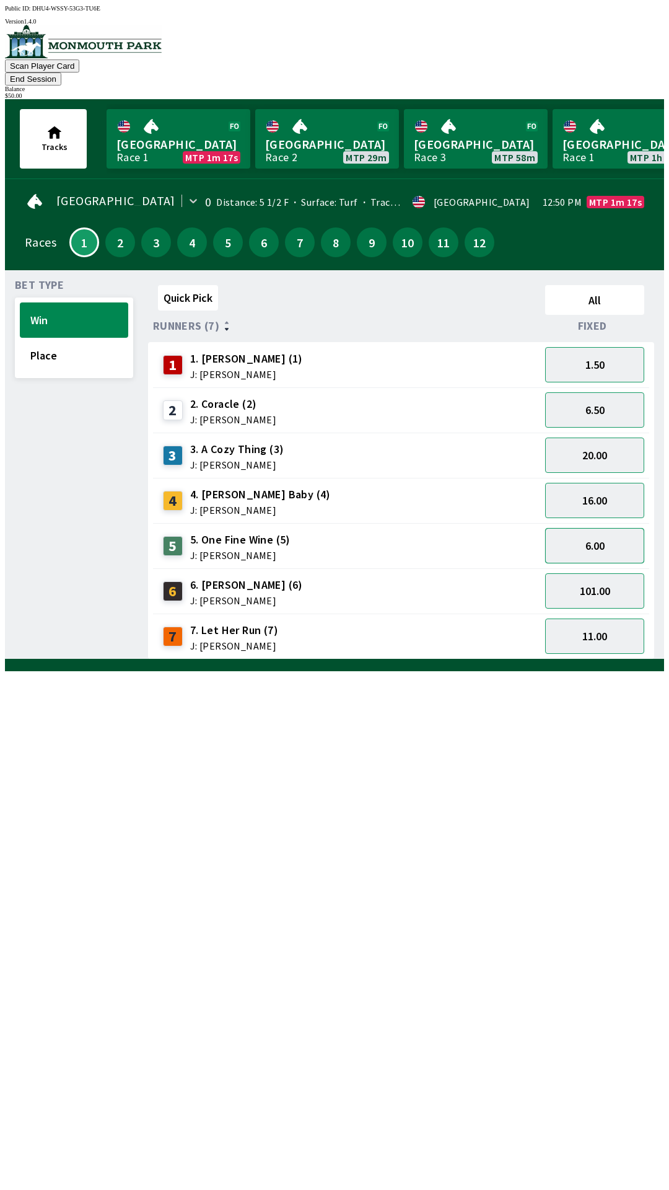
click at [626, 528] on button "6.00" at bounding box center [594, 545] width 99 height 35
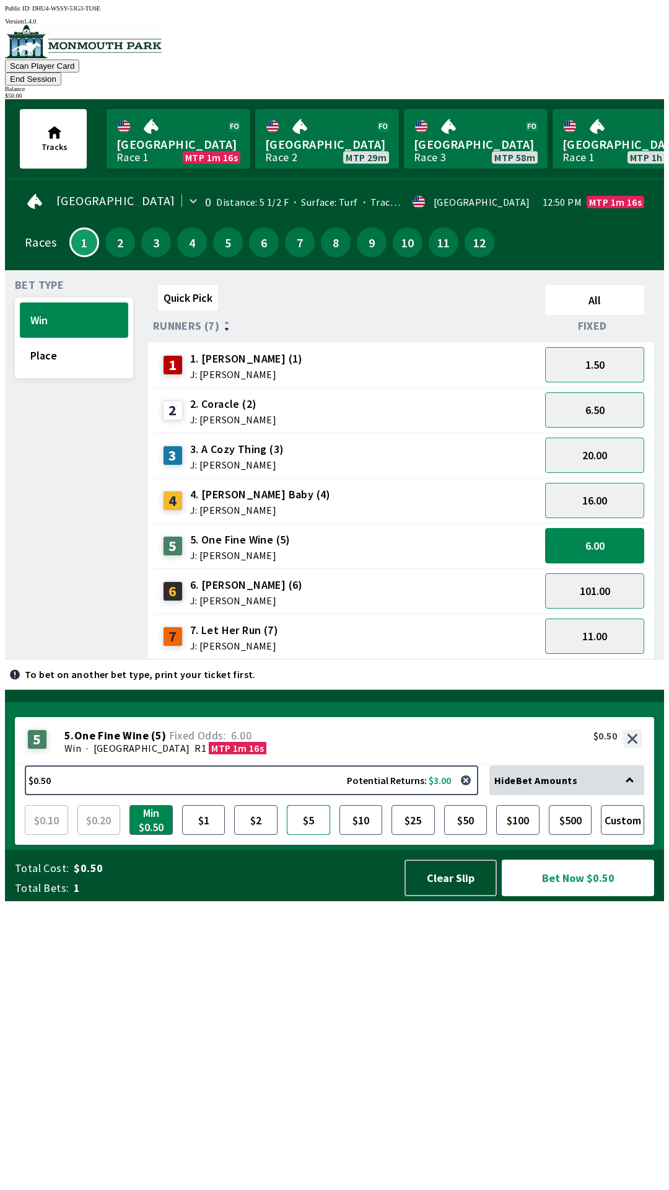
click at [309, 835] on button "$5" at bounding box center [308, 820] width 43 height 30
click at [617, 896] on button "Bet Now $5.00" at bounding box center [578, 878] width 152 height 37
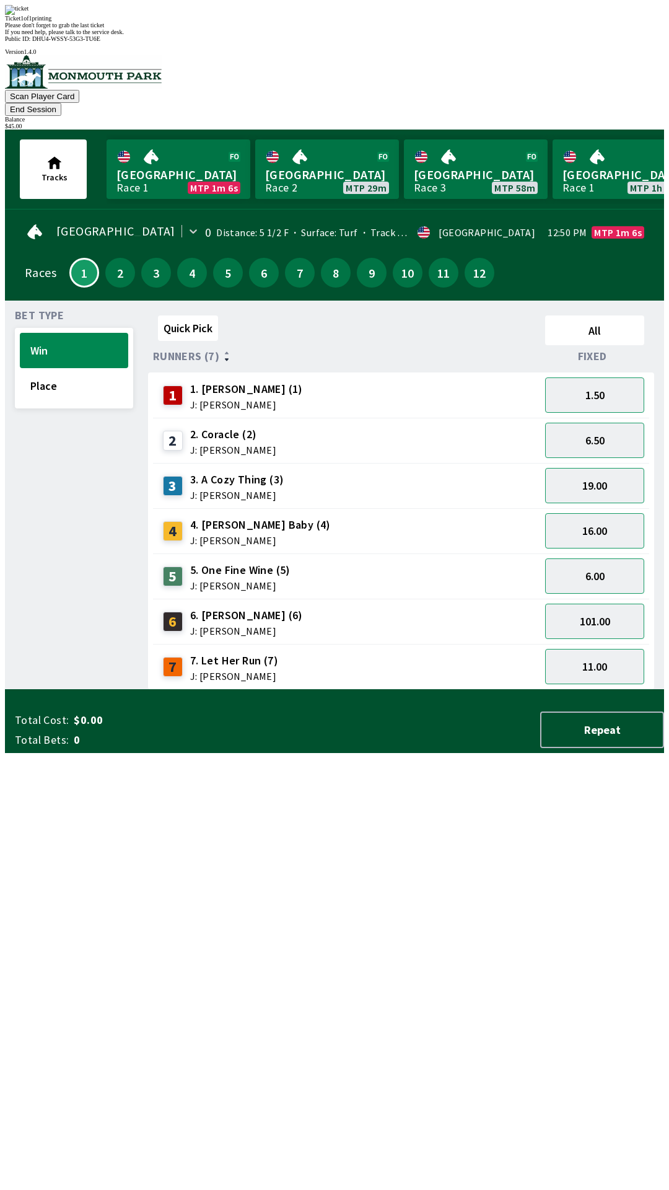
click at [475, 690] on div "Quick Pick All Runners (7) Fixed 1 1. [PERSON_NAME] (1) J: [PERSON_NAME] 1.50 2…" at bounding box center [406, 499] width 516 height 379
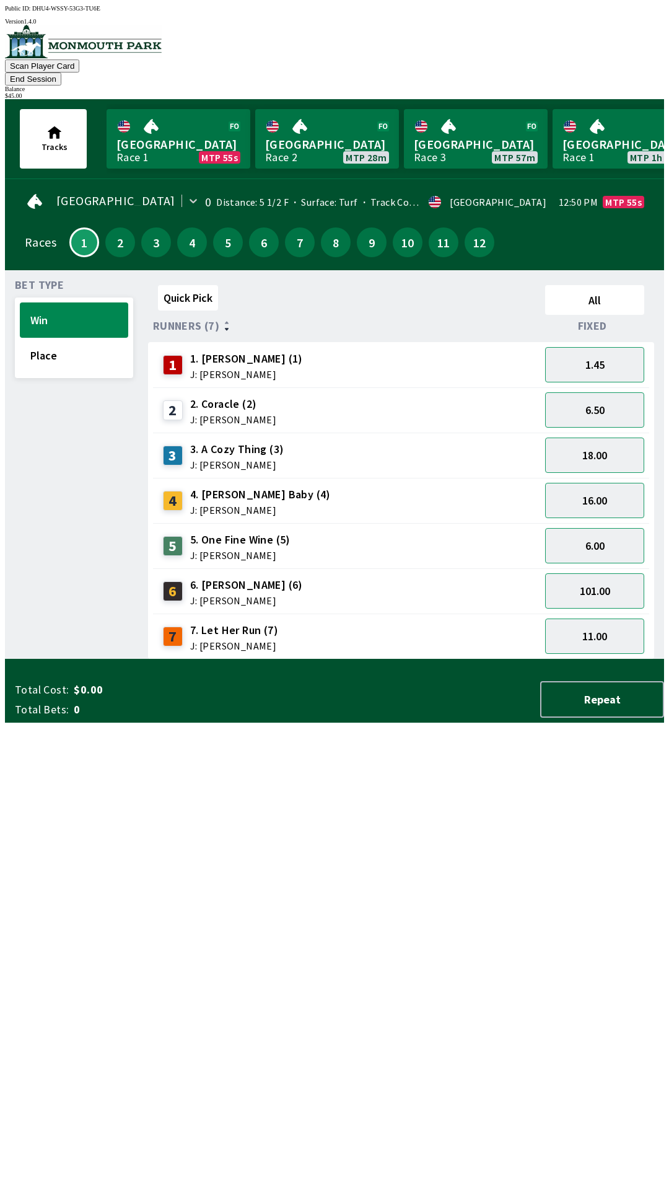
click at [61, 73] on button "End Session" at bounding box center [33, 79] width 56 height 13
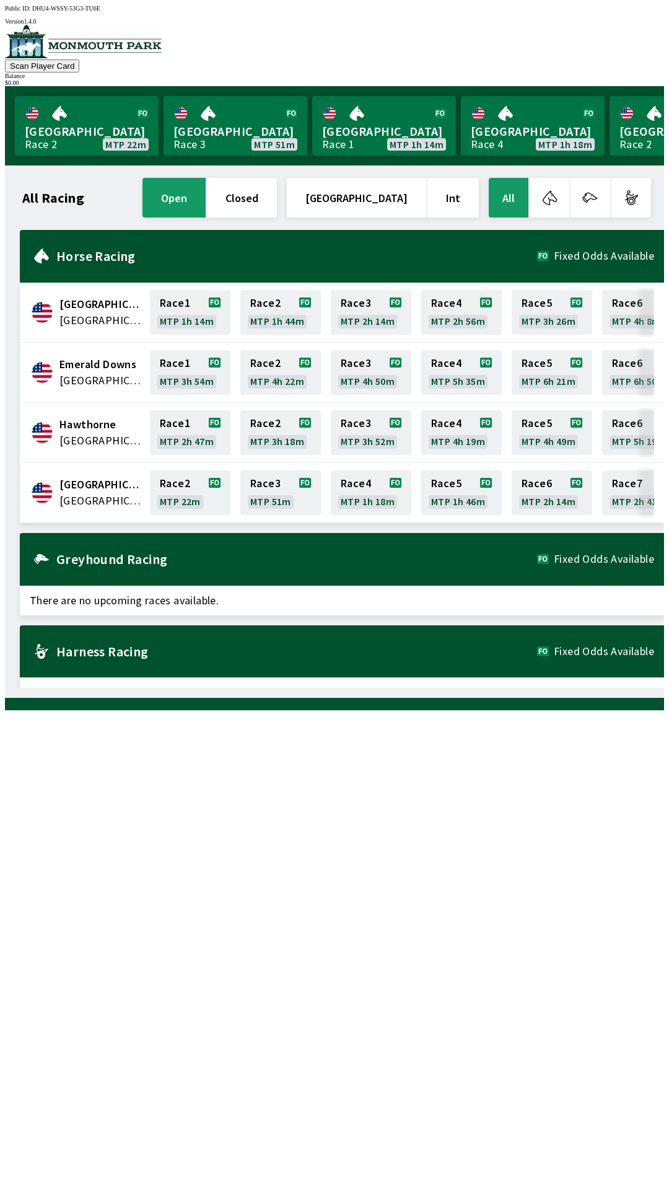
click at [40, 688] on div "All Racing open closed [GEOGRAPHIC_DATA] Int All [GEOGRAPHIC_DATA] [GEOGRAPHIC_…" at bounding box center [339, 431] width 649 height 512
click at [242, 117] on link "[GEOGRAPHIC_DATA] Race 3 MTP 49m" at bounding box center [236, 125] width 144 height 59
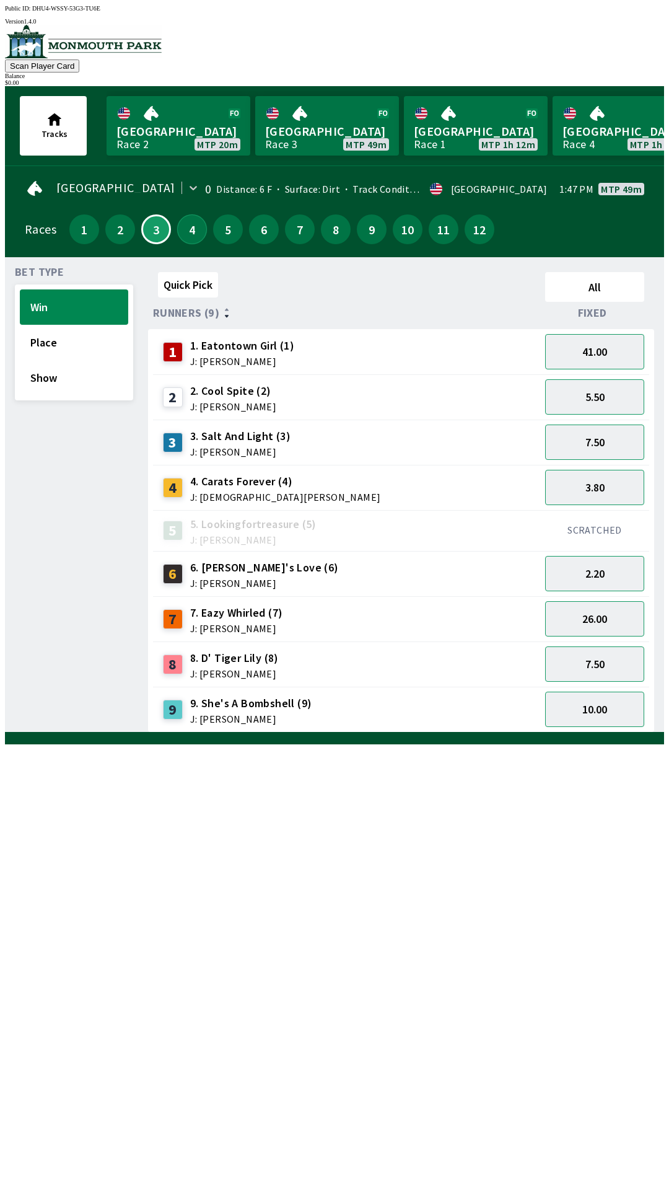
click at [180, 229] on button "4" at bounding box center [192, 229] width 30 height 30
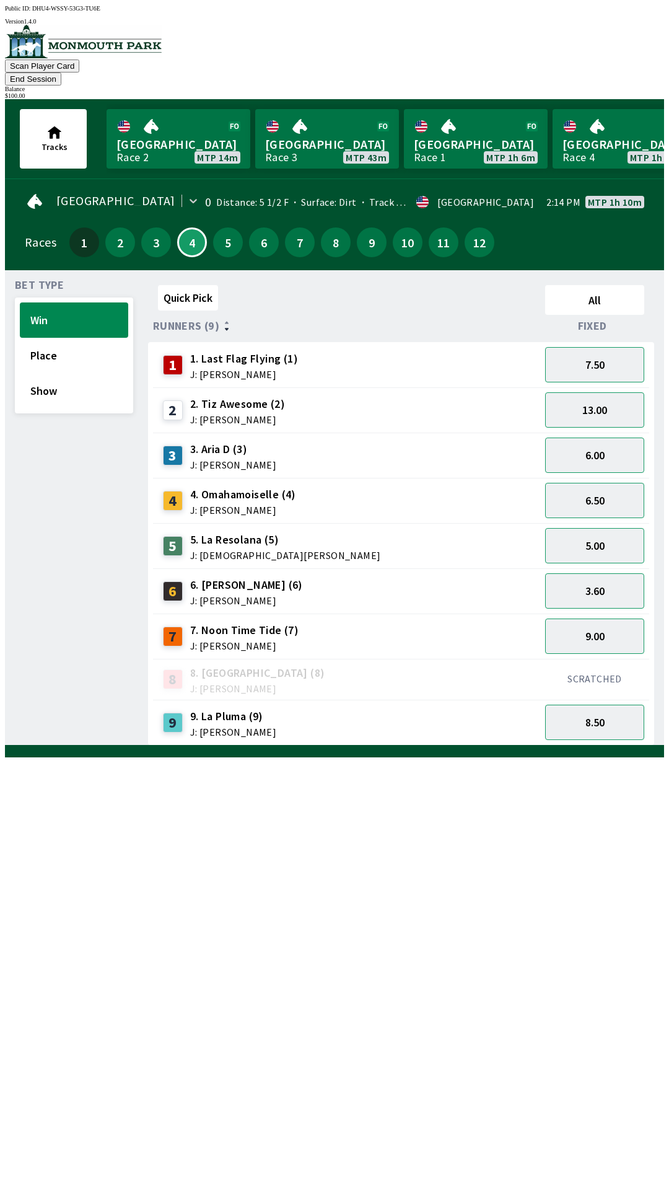
click at [61, 73] on button "End Session" at bounding box center [33, 79] width 56 height 13
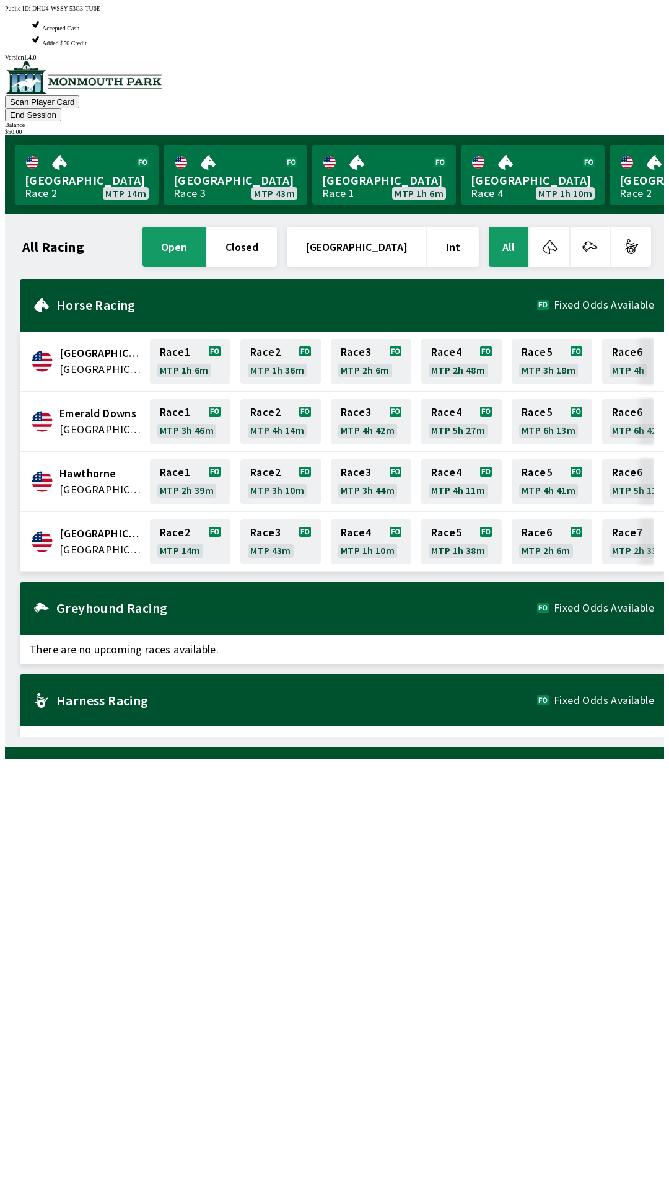
click at [61, 108] on button "End Session" at bounding box center [33, 114] width 56 height 13
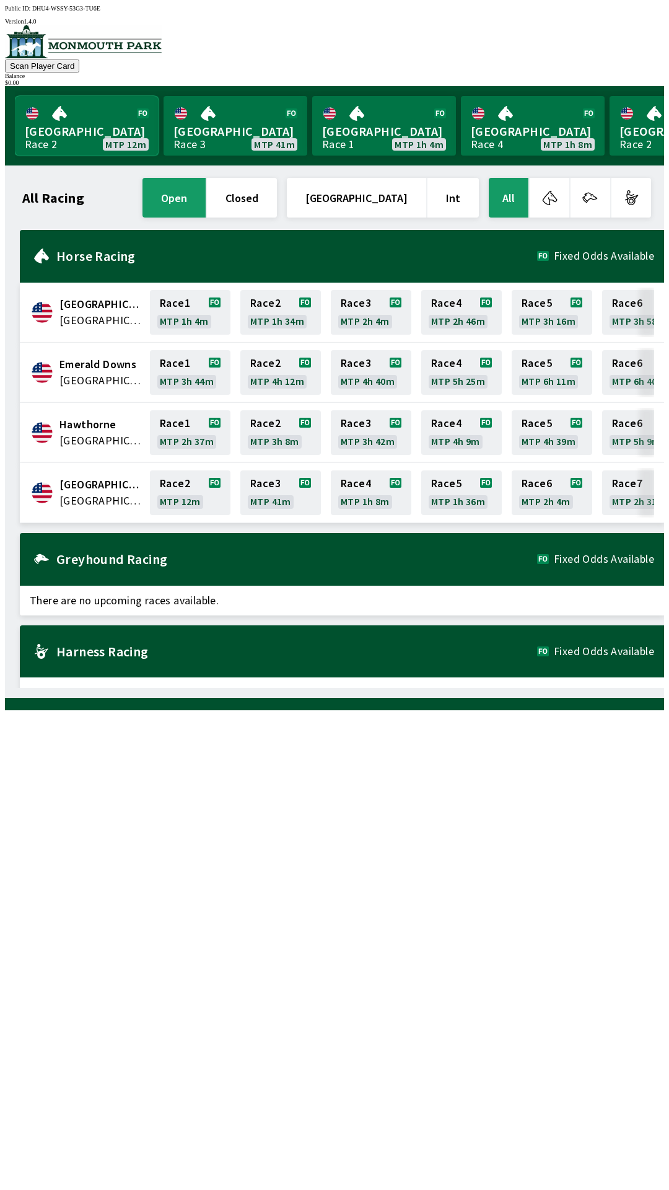
click at [67, 129] on link "[GEOGRAPHIC_DATA] Race 2 MTP 12m" at bounding box center [87, 125] width 144 height 59
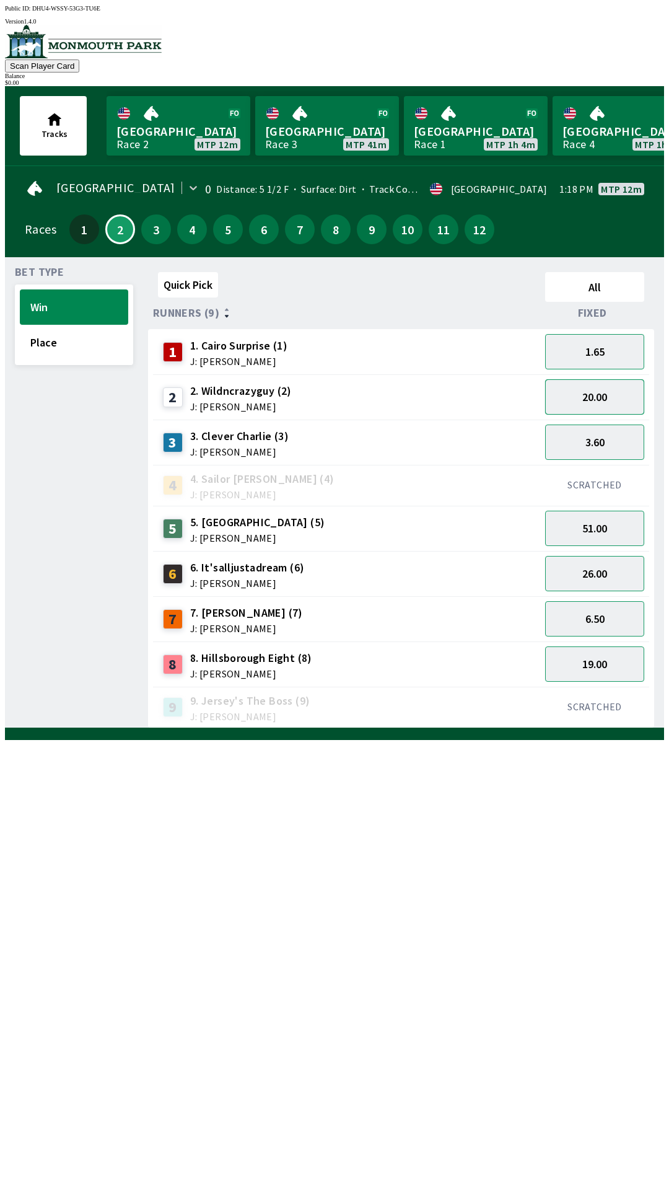
click at [597, 397] on button "20.00" at bounding box center [594, 396] width 99 height 35
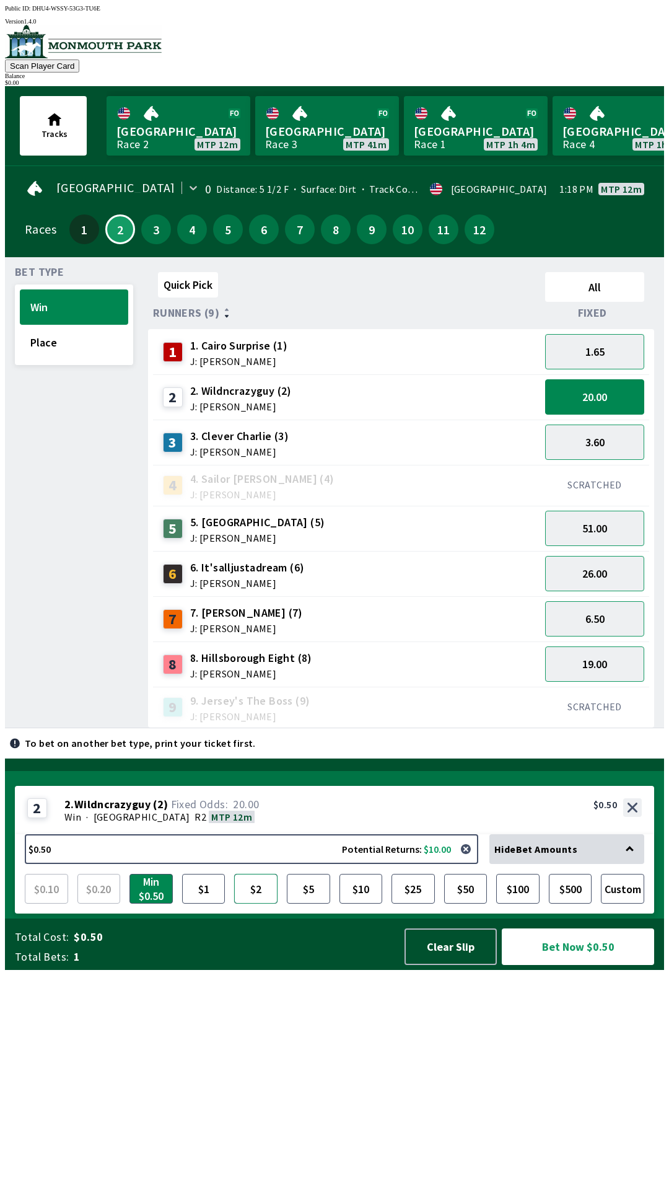
click at [250, 904] on button "$2" at bounding box center [255, 889] width 43 height 30
click at [70, 344] on button "Place" at bounding box center [74, 342] width 108 height 35
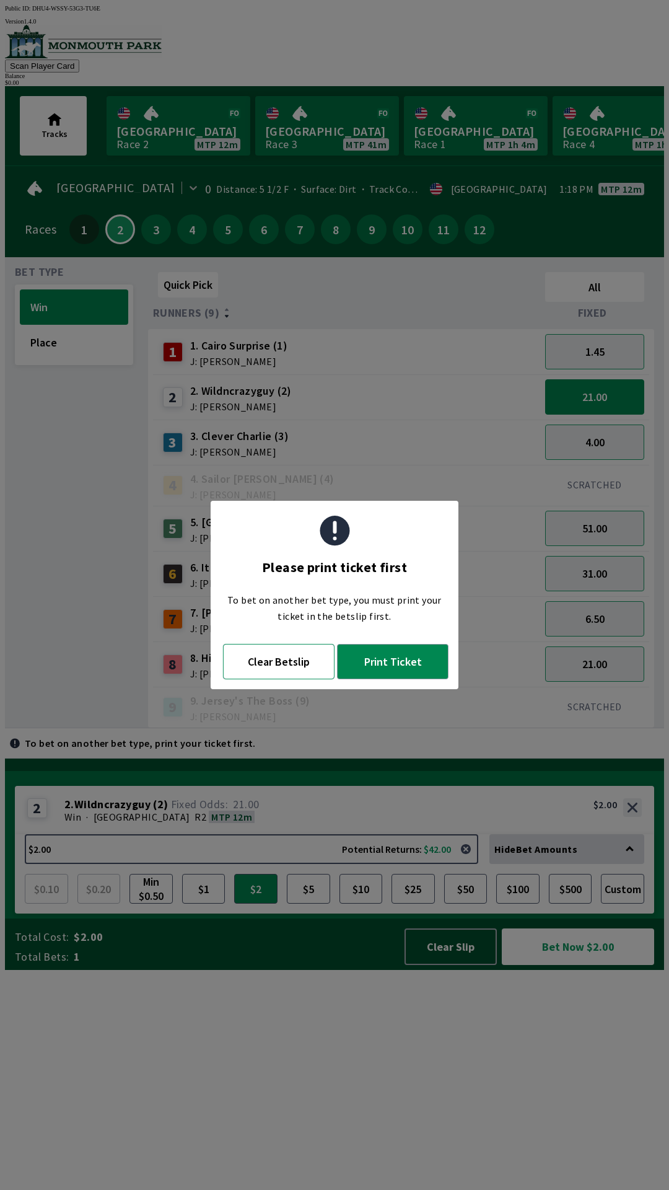
click at [279, 675] on button "Clear Betslip" at bounding box center [279, 661] width 112 height 35
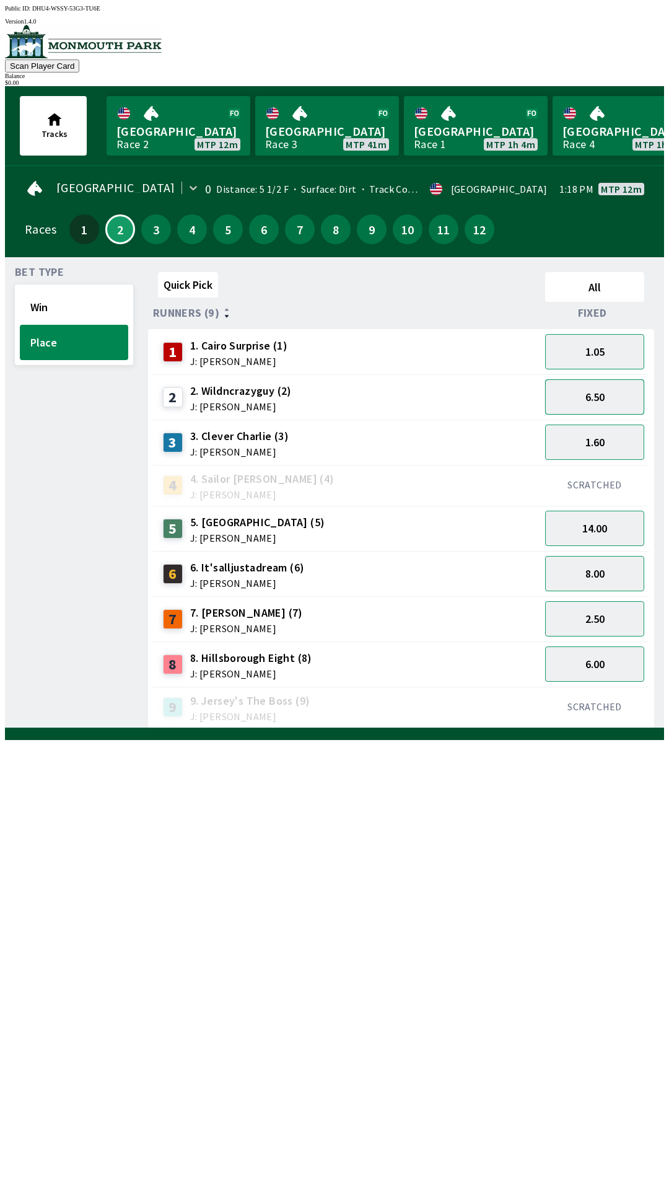
click at [594, 397] on button "6.50" at bounding box center [594, 396] width 99 height 35
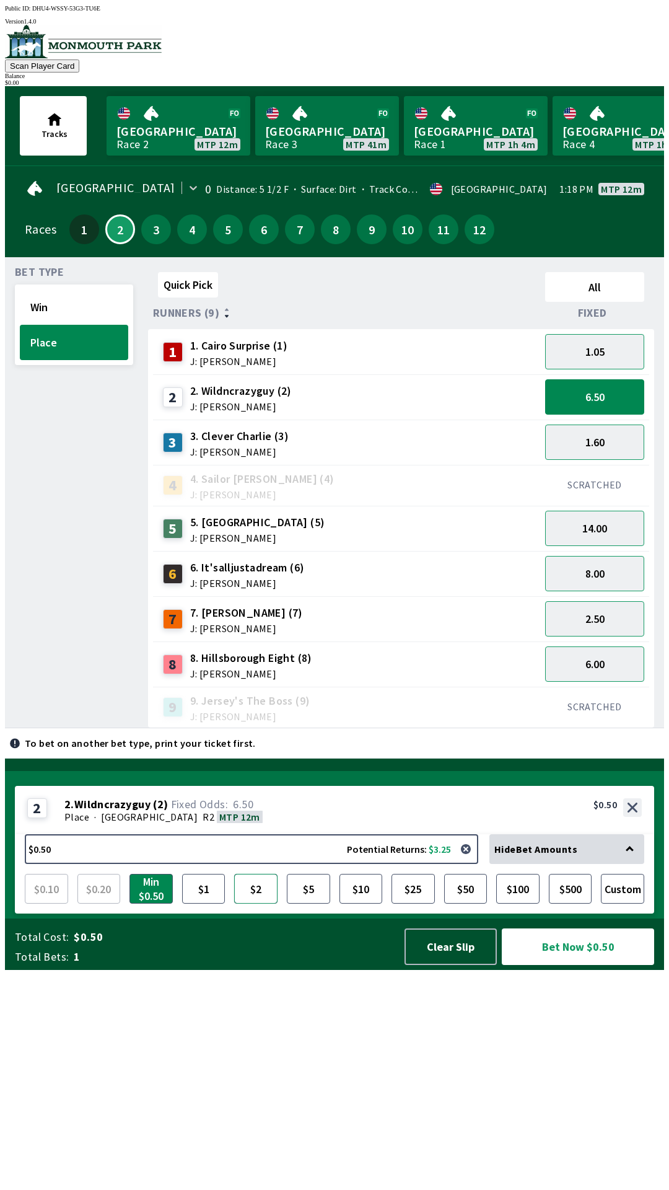
click at [255, 904] on button "$2" at bounding box center [255, 889] width 43 height 30
click at [563, 965] on button "Bet Now $2.00" at bounding box center [578, 946] width 152 height 37
click at [589, 965] on button "Bet Now $2.00" at bounding box center [578, 946] width 152 height 37
click at [465, 965] on button "Clear Slip" at bounding box center [451, 946] width 92 height 37
